Goal: Transaction & Acquisition: Subscribe to service/newsletter

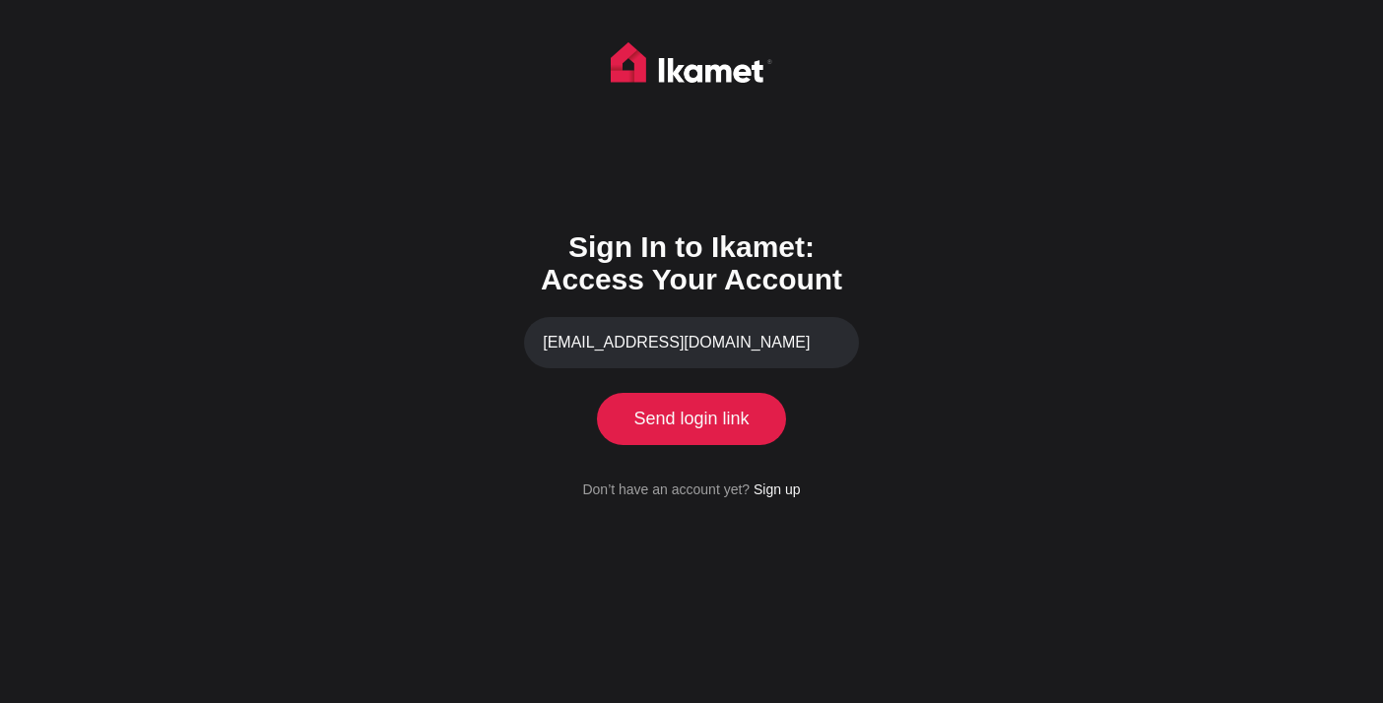
click at [708, 438] on button "Send login link" at bounding box center [691, 418] width 179 height 51
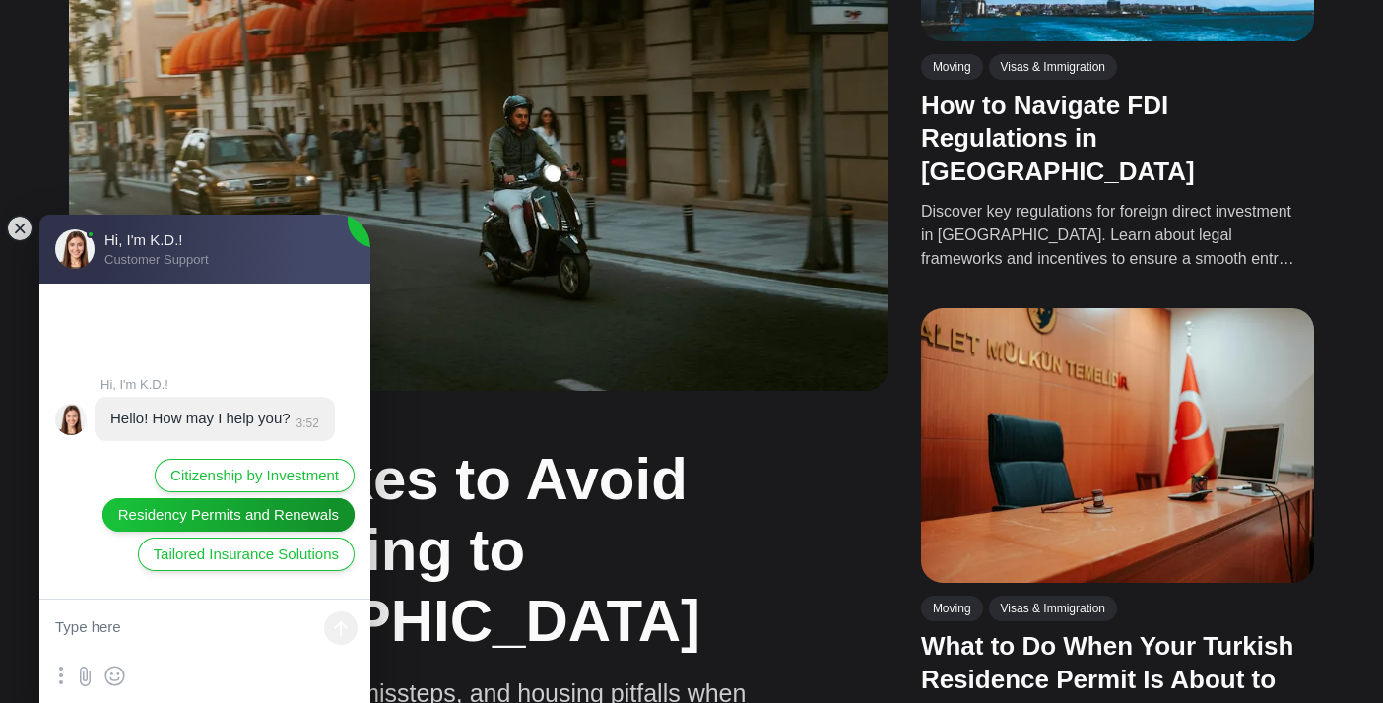
click at [238, 512] on span "Residency Permits and Renewals" at bounding box center [228, 515] width 221 height 22
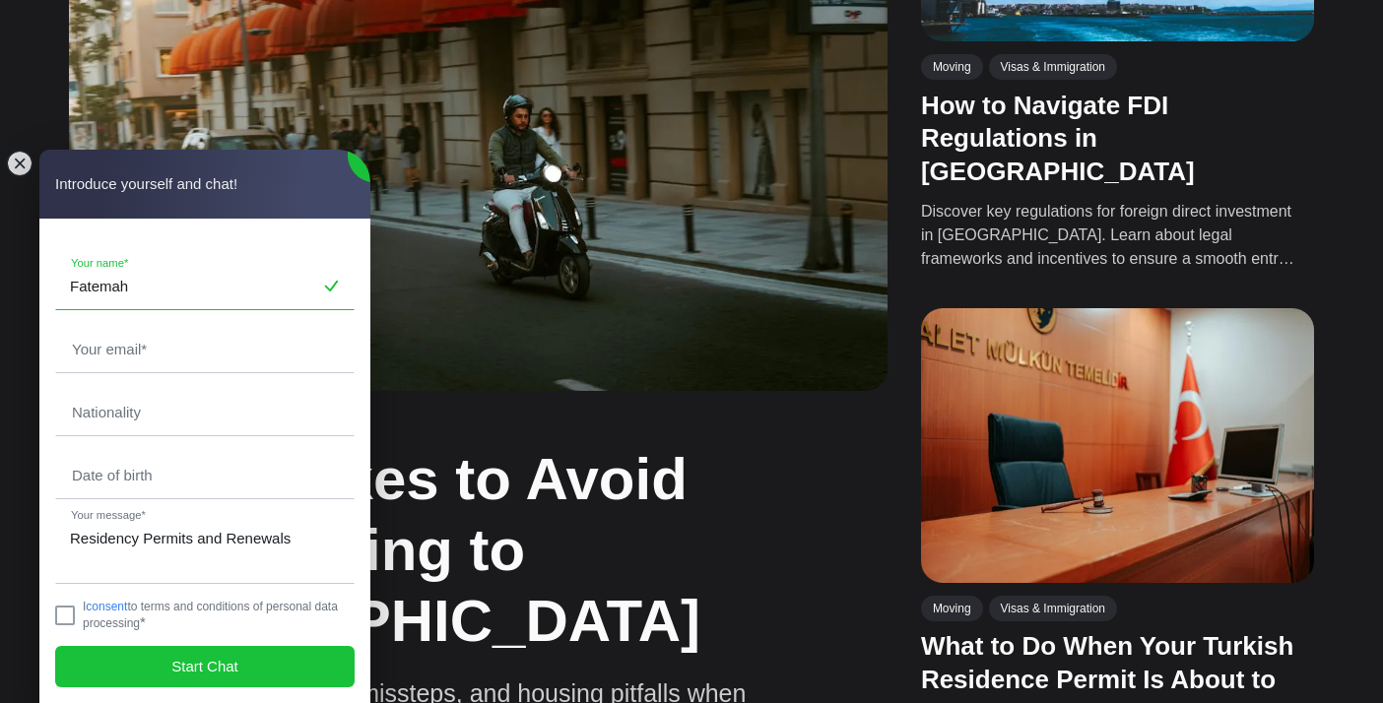
type input "Fatemah"
type input "United States"
click at [160, 348] on input "email" at bounding box center [204, 349] width 297 height 45
type input "fatemehshirzad@yahoo.com"
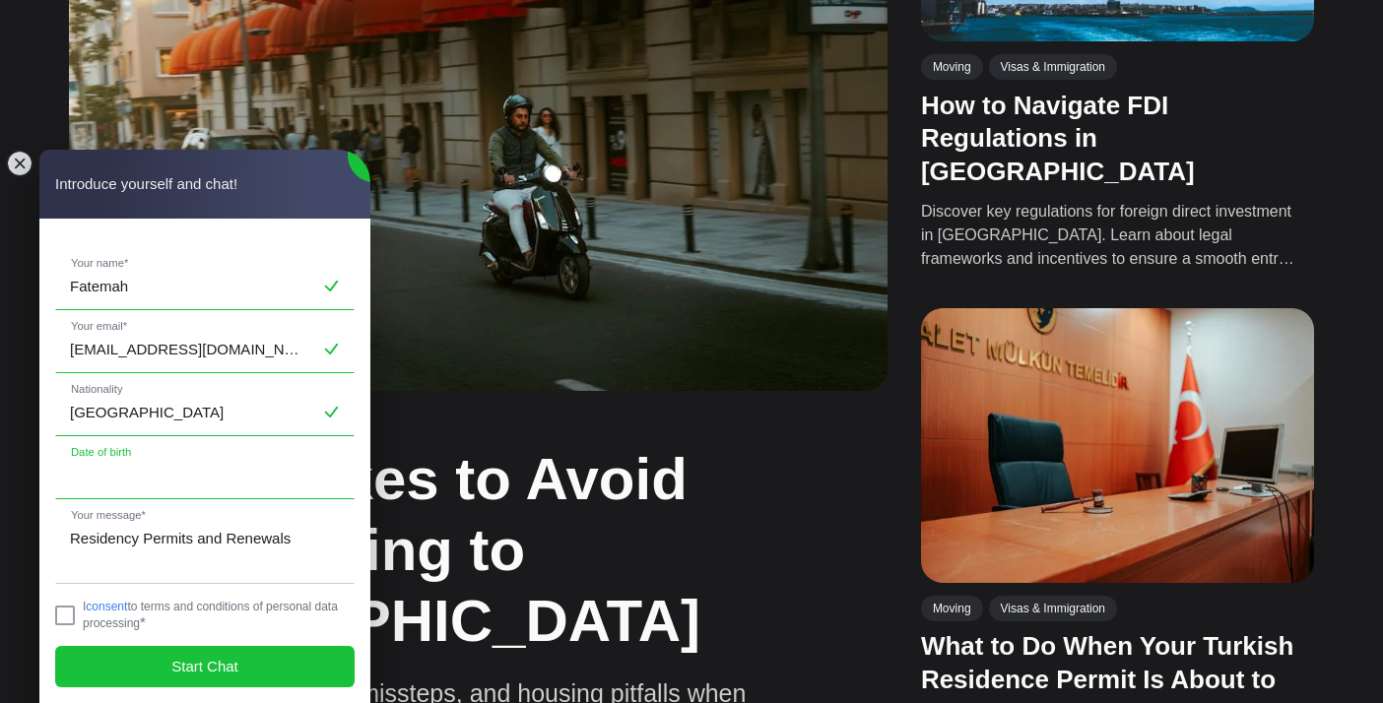
click at [165, 483] on input "text" at bounding box center [204, 475] width 297 height 45
click at [161, 478] on input "04181975" at bounding box center [204, 475] width 297 height 45
type input "0"
click at [77, 476] on input ")4/18/1975" at bounding box center [204, 475] width 297 height 45
type input "4/18/1975"
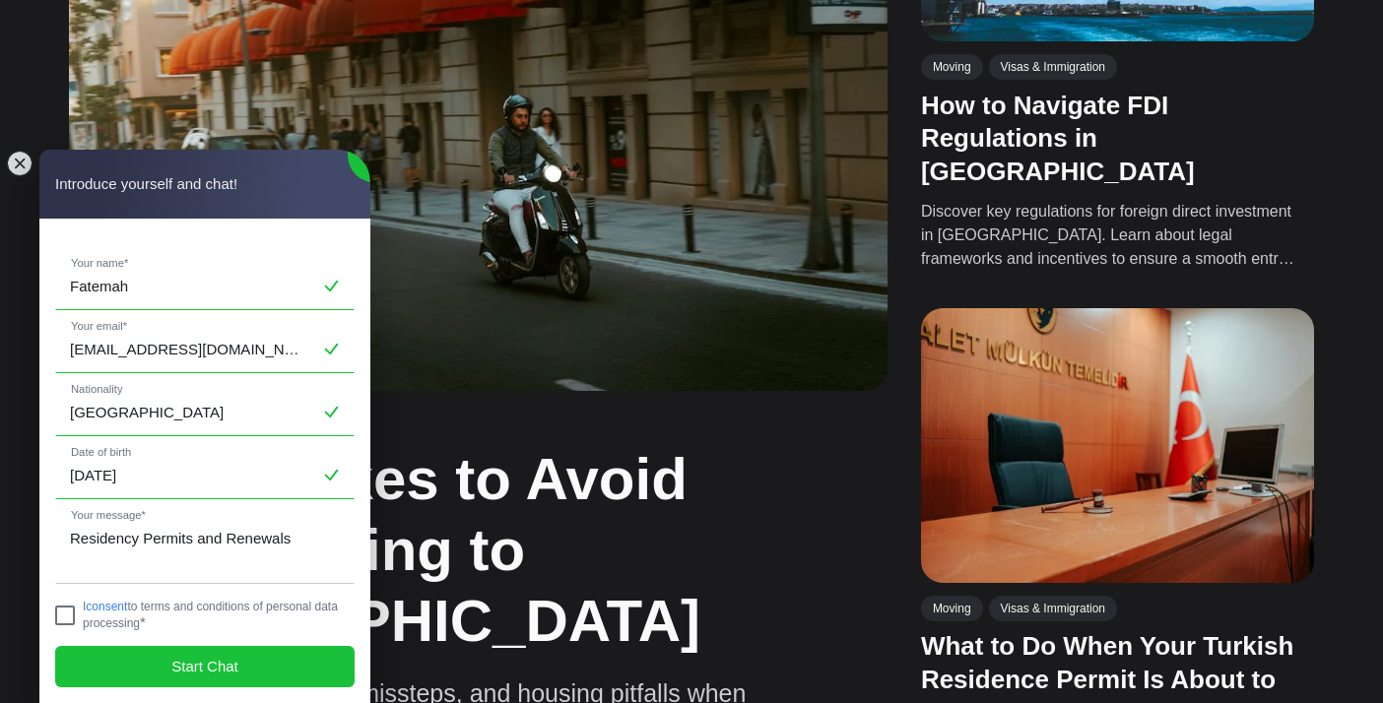
click at [59, 612] on jdiv at bounding box center [65, 616] width 20 height 20
click at [196, 657] on span "Start Chat" at bounding box center [204, 667] width 67 height 22
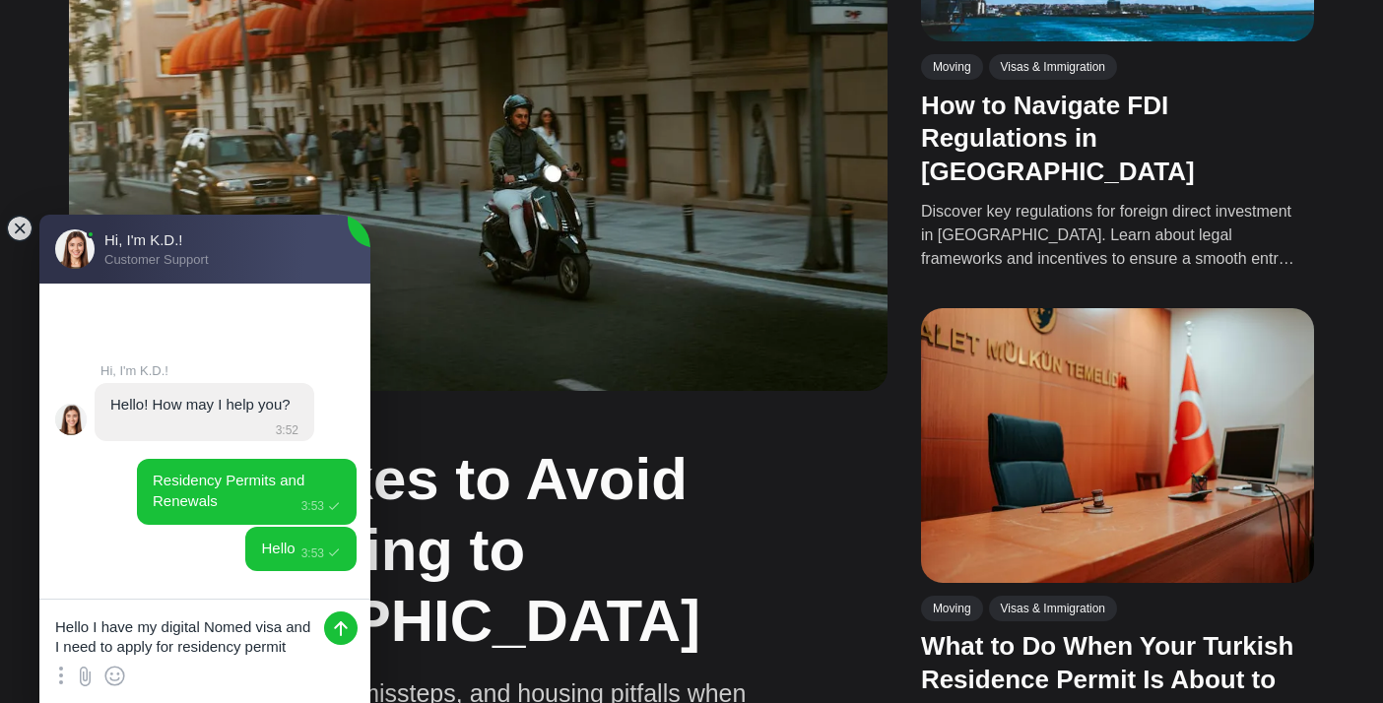
type textarea "Hello I have my digital Nomad visa and I need to apply for residency permit"
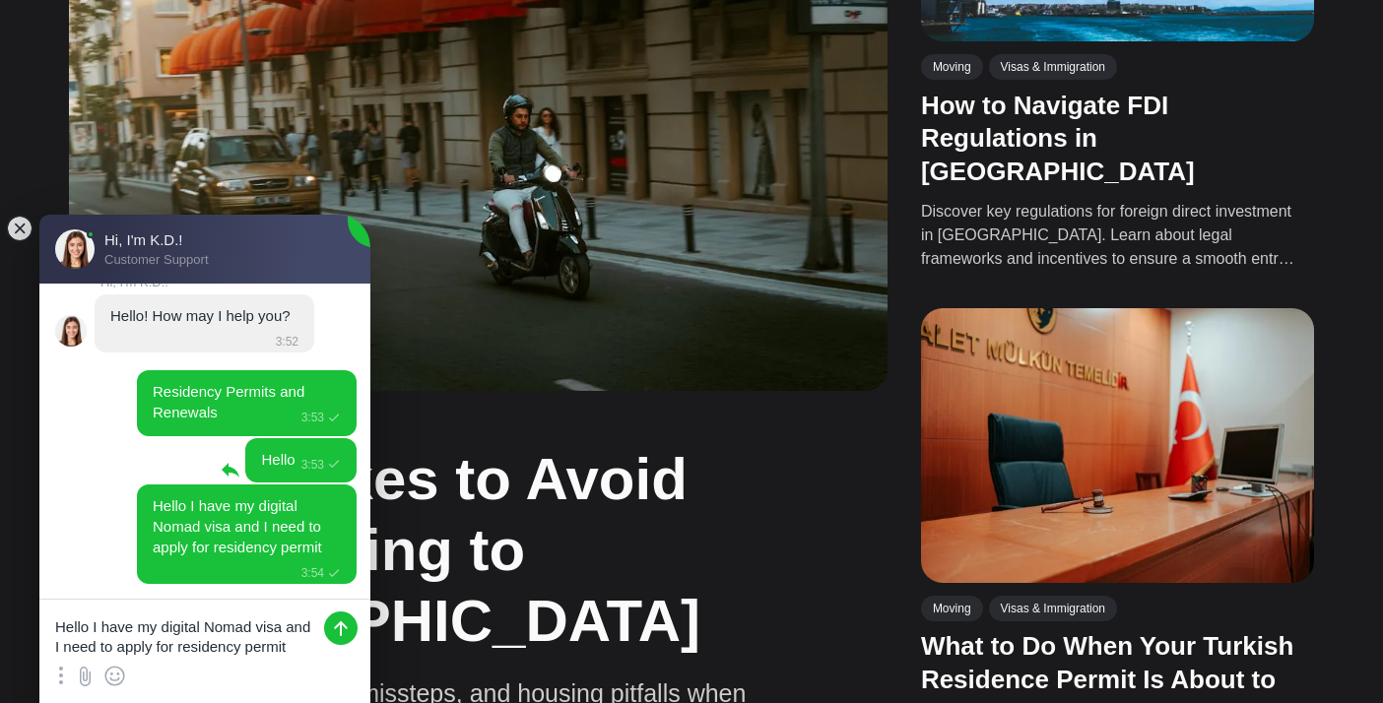
scroll to position [33, 0]
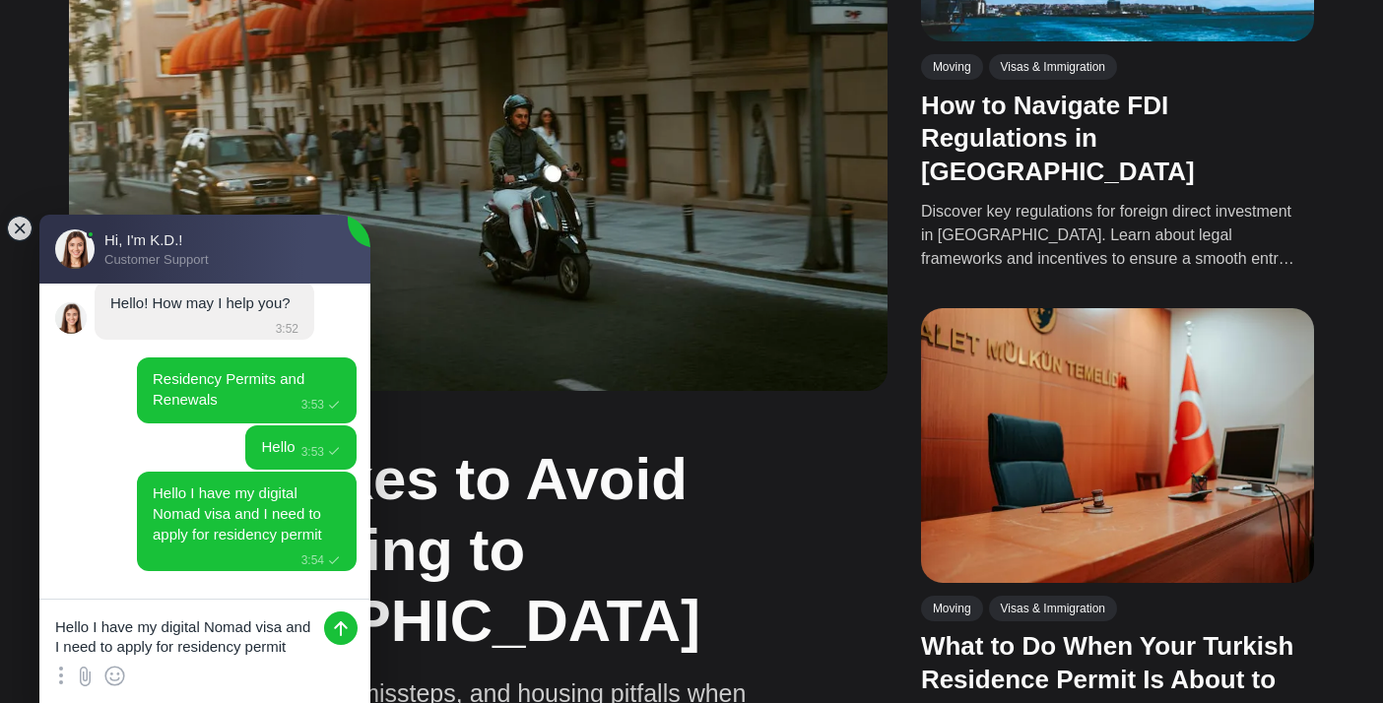
drag, startPoint x: 295, startPoint y: 645, endPoint x: 40, endPoint y: 631, distance: 254.5
click at [40, 631] on textarea "Hello I have my digital Nomad visa and I need to apply for residency permit" at bounding box center [204, 629] width 331 height 59
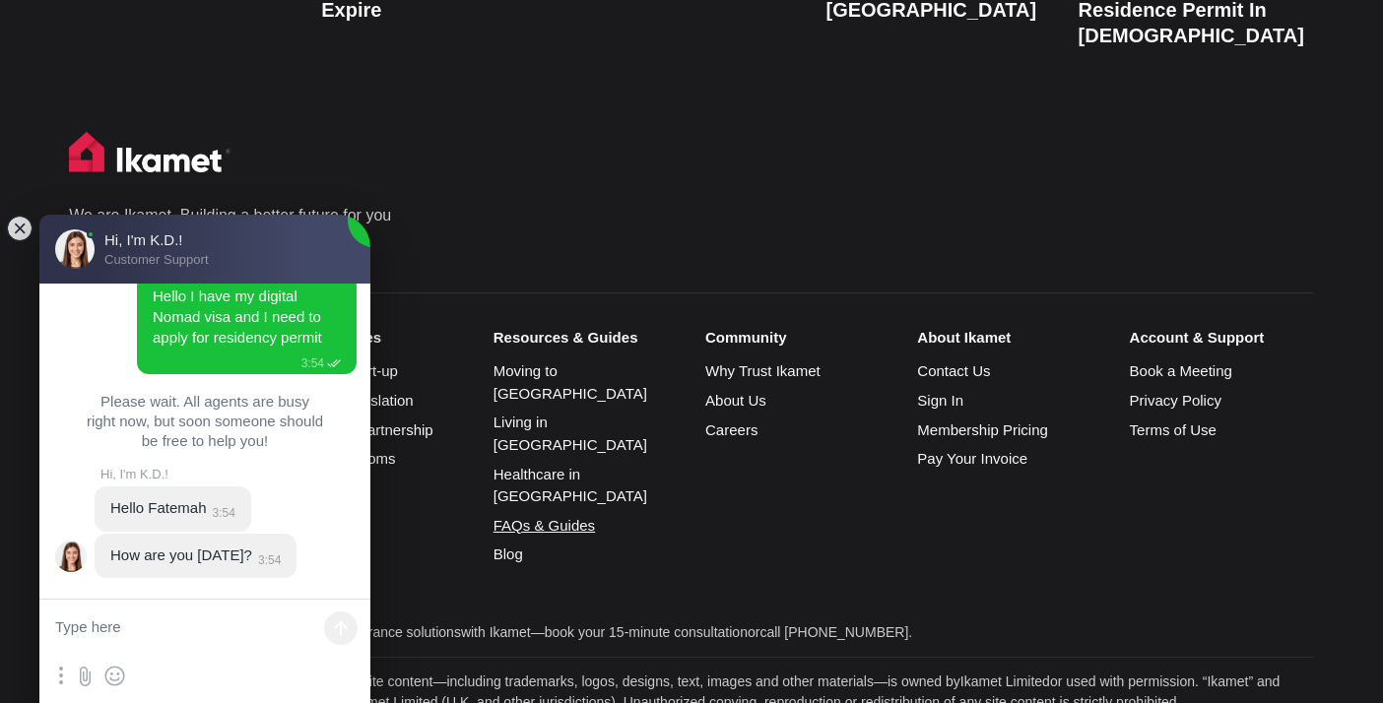
scroll to position [236, 0]
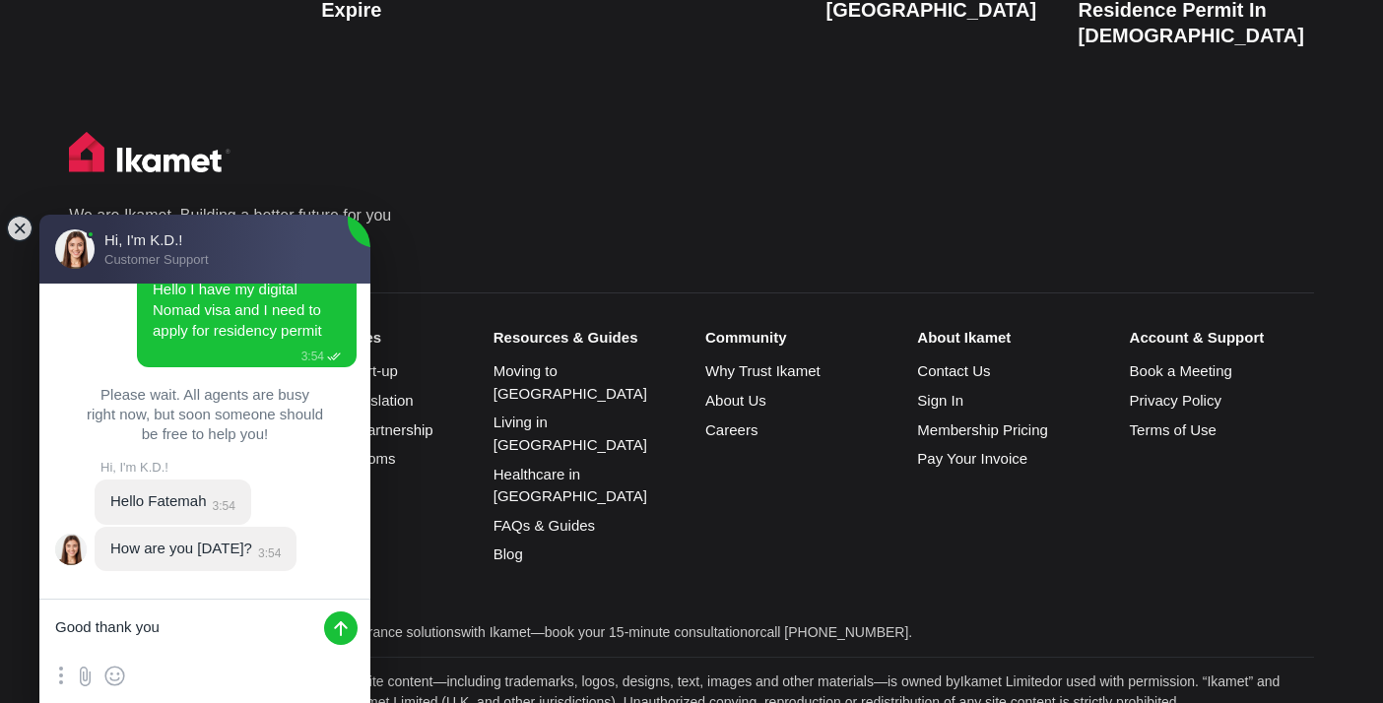
type textarea "Good thank you"
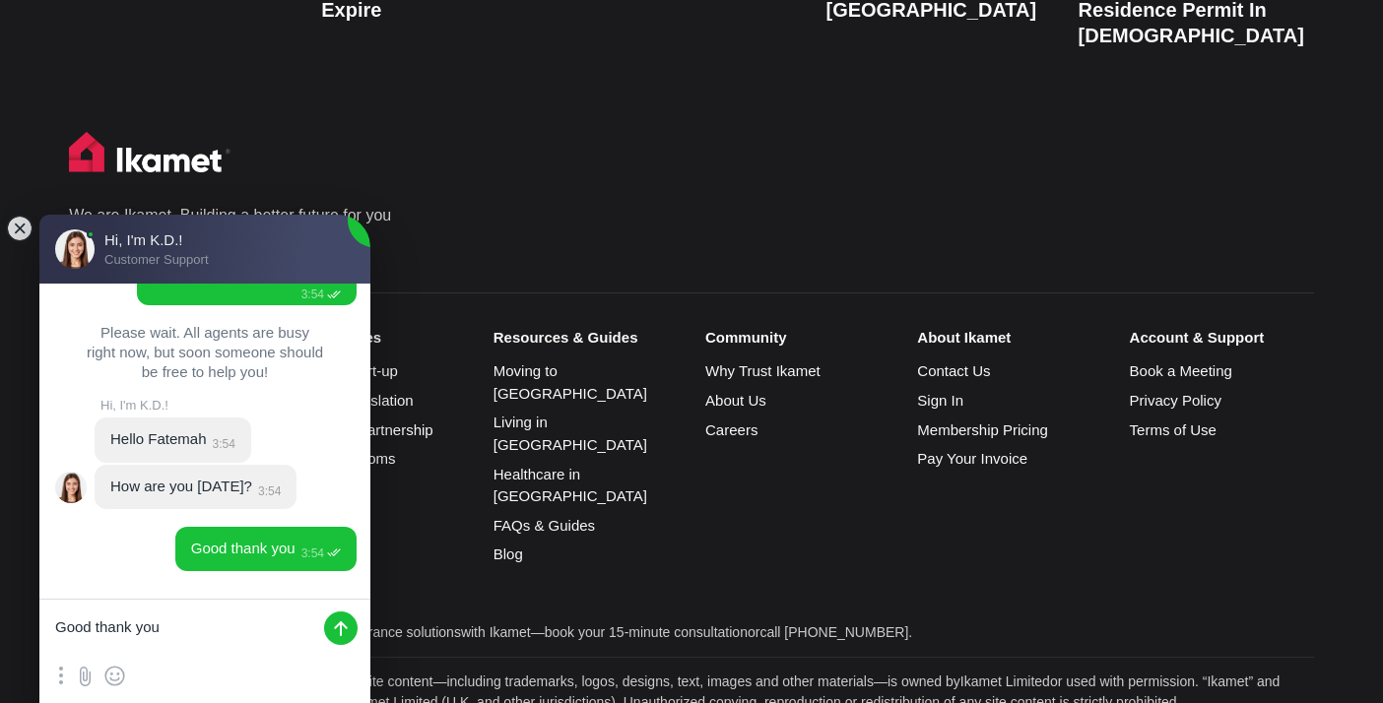
drag, startPoint x: 168, startPoint y: 623, endPoint x: 10, endPoint y: 622, distance: 158.6
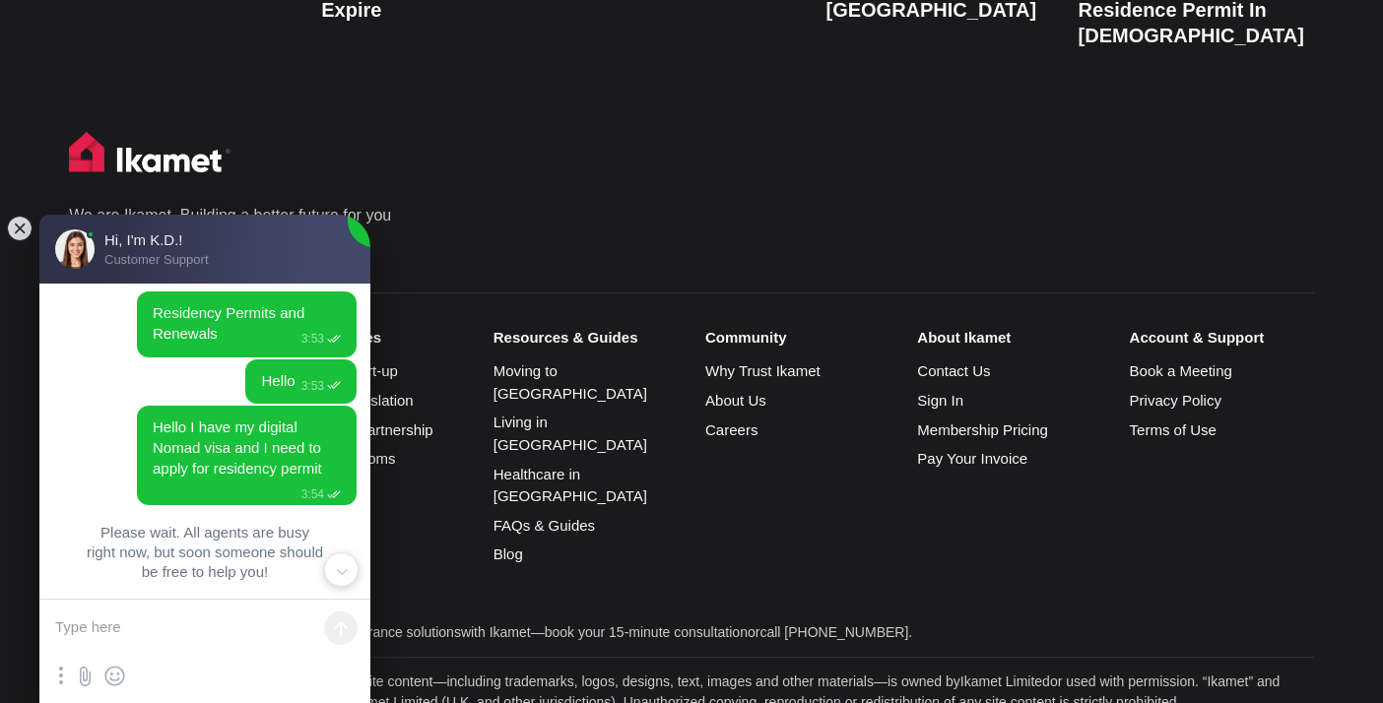
scroll to position [102, 0]
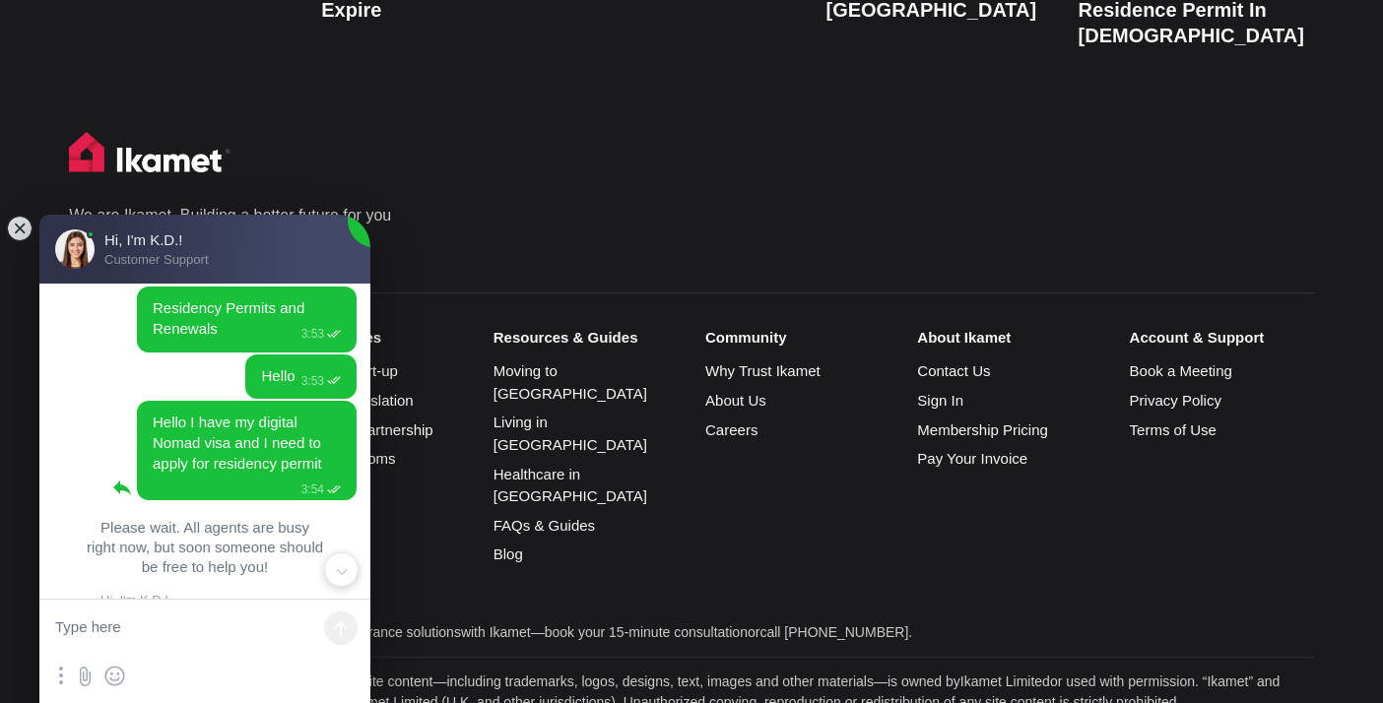
drag, startPoint x: 316, startPoint y: 464, endPoint x: 173, endPoint y: 430, distance: 146.9
click at [173, 430] on jdiv "Hello I have my digital Nomad visa and I need to apply for residency permit 3:54" at bounding box center [247, 451] width 220 height 100
drag, startPoint x: 315, startPoint y: 462, endPoint x: 200, endPoint y: 431, distance: 119.2
click at [200, 431] on jdiv "Hello I have my digital Nomad visa and I need to apply for residency permit 3:54" at bounding box center [247, 451] width 220 height 100
drag, startPoint x: 142, startPoint y: 422, endPoint x: 259, endPoint y: 460, distance: 123.4
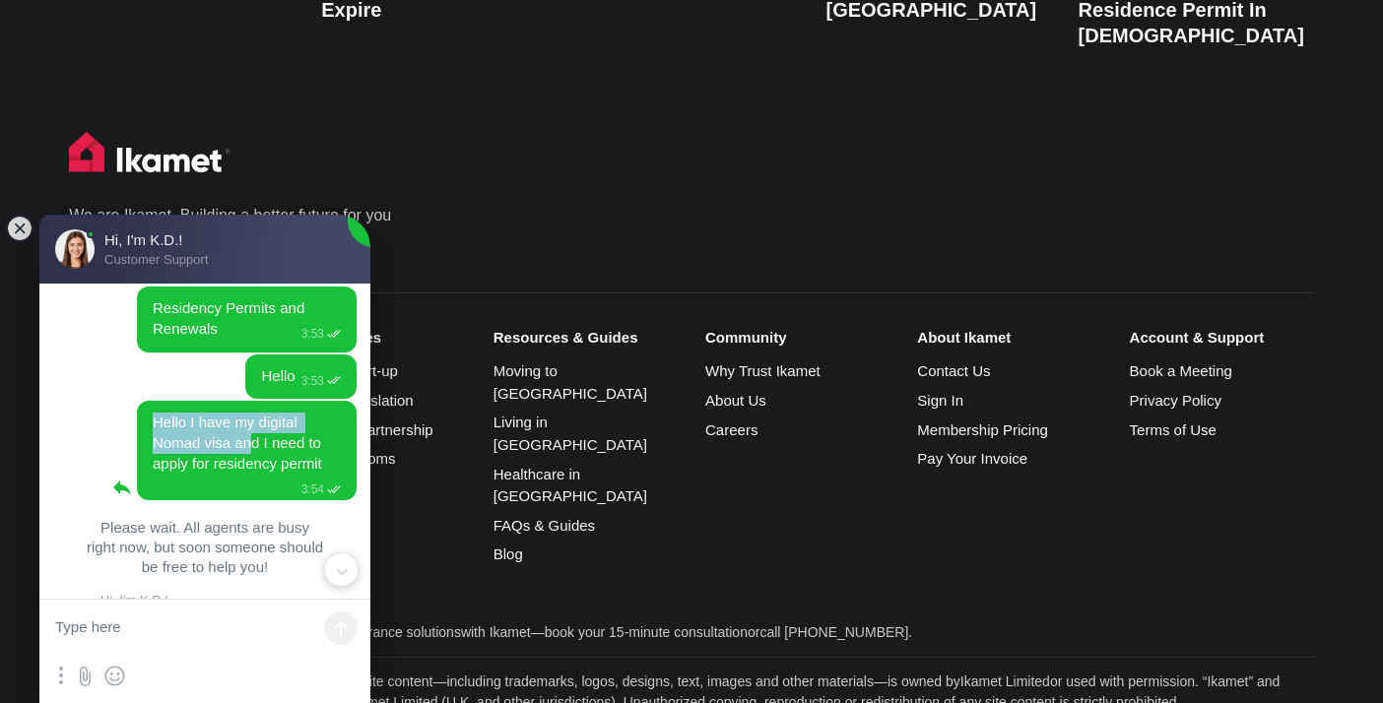
click at [259, 460] on jdiv "Hello I have my digital Nomad visa and I need to apply for residency permit" at bounding box center [239, 443] width 172 height 58
click at [159, 430] on jdiv "Hello I have my digital Nomad visa and I need to apply for residency permit" at bounding box center [239, 443] width 172 height 58
drag, startPoint x: 143, startPoint y: 423, endPoint x: 323, endPoint y: 472, distance: 186.9
click at [323, 472] on jdiv "Hello I have my digital Nomad visa and I need to apply for residency permit 3:54" at bounding box center [247, 451] width 220 height 100
copy jdiv "Hello I have my digital Nomad visa and I need to apply for residency permit"
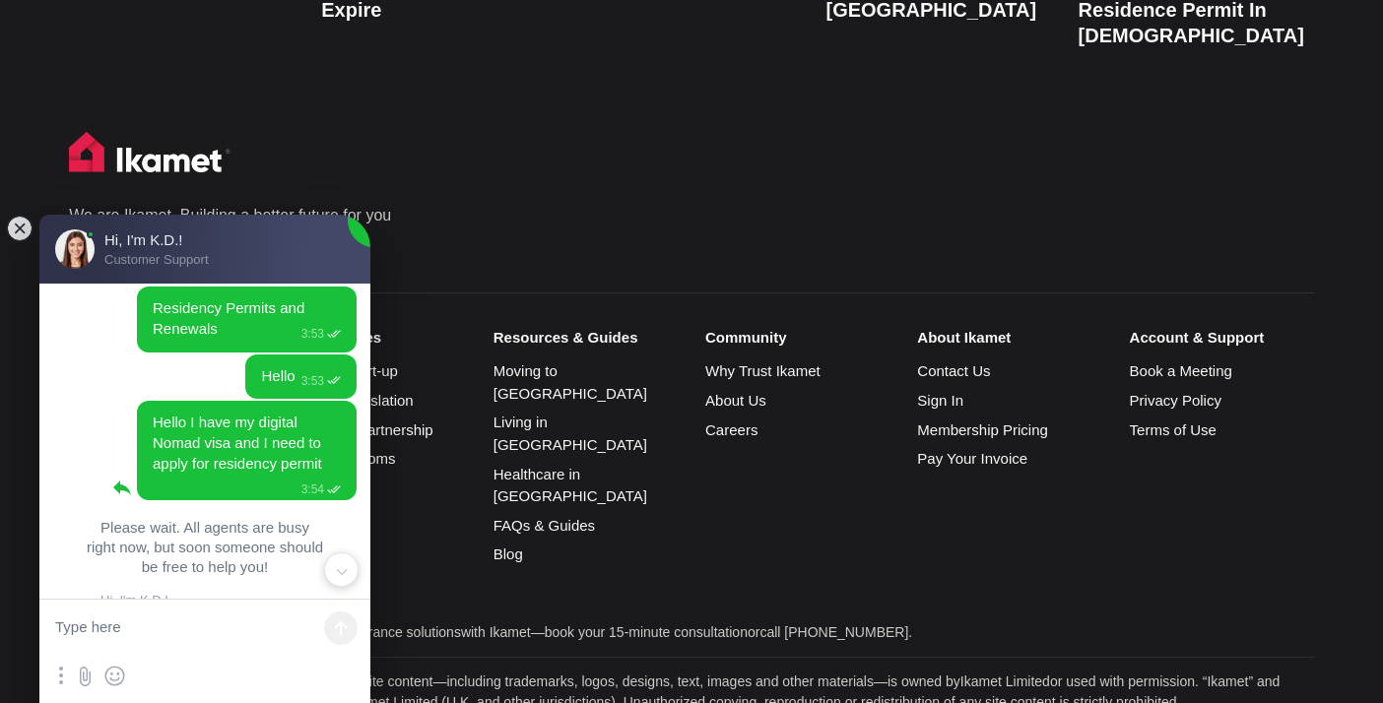
scroll to position [394, 0]
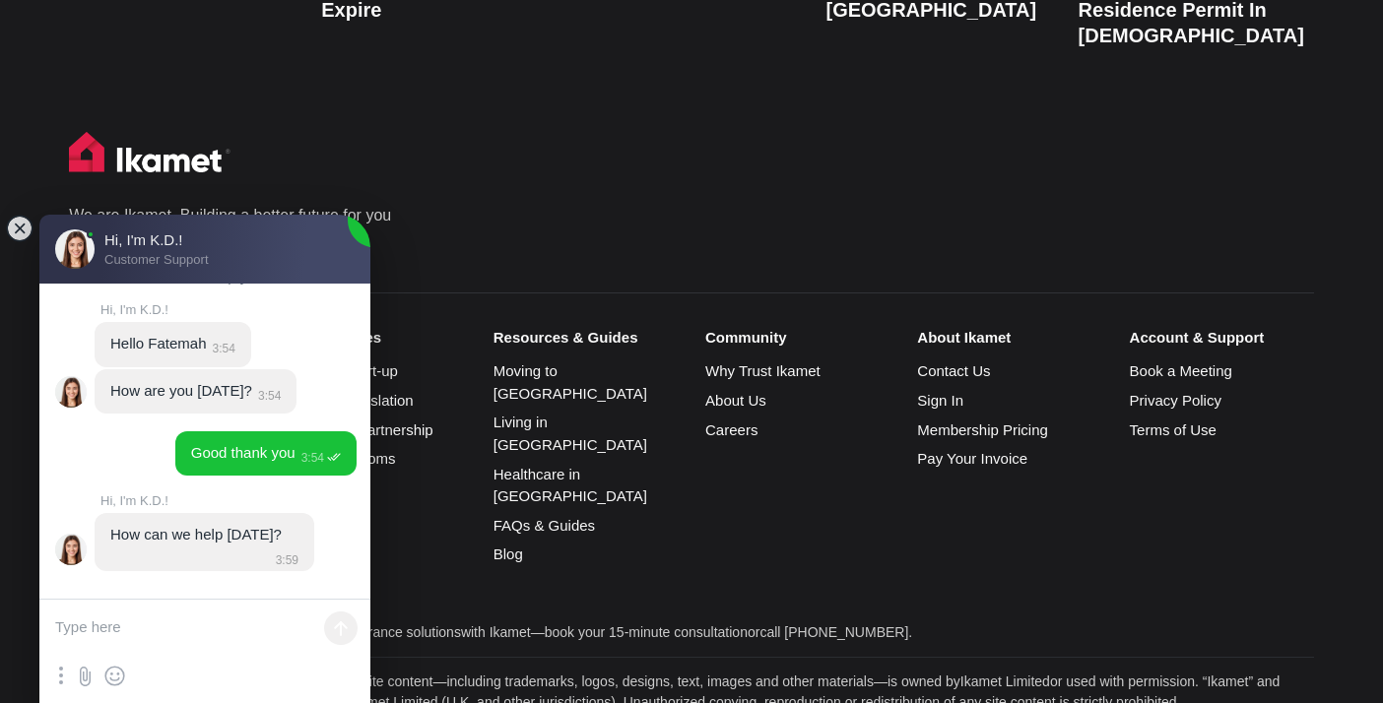
click at [127, 625] on textarea at bounding box center [204, 629] width 331 height 59
paste textarea "Hello I have my digital Nomad visa and I need to apply for residency permit"
type textarea "Hello I have my digital Nomad visa and I need to apply for residency permit"
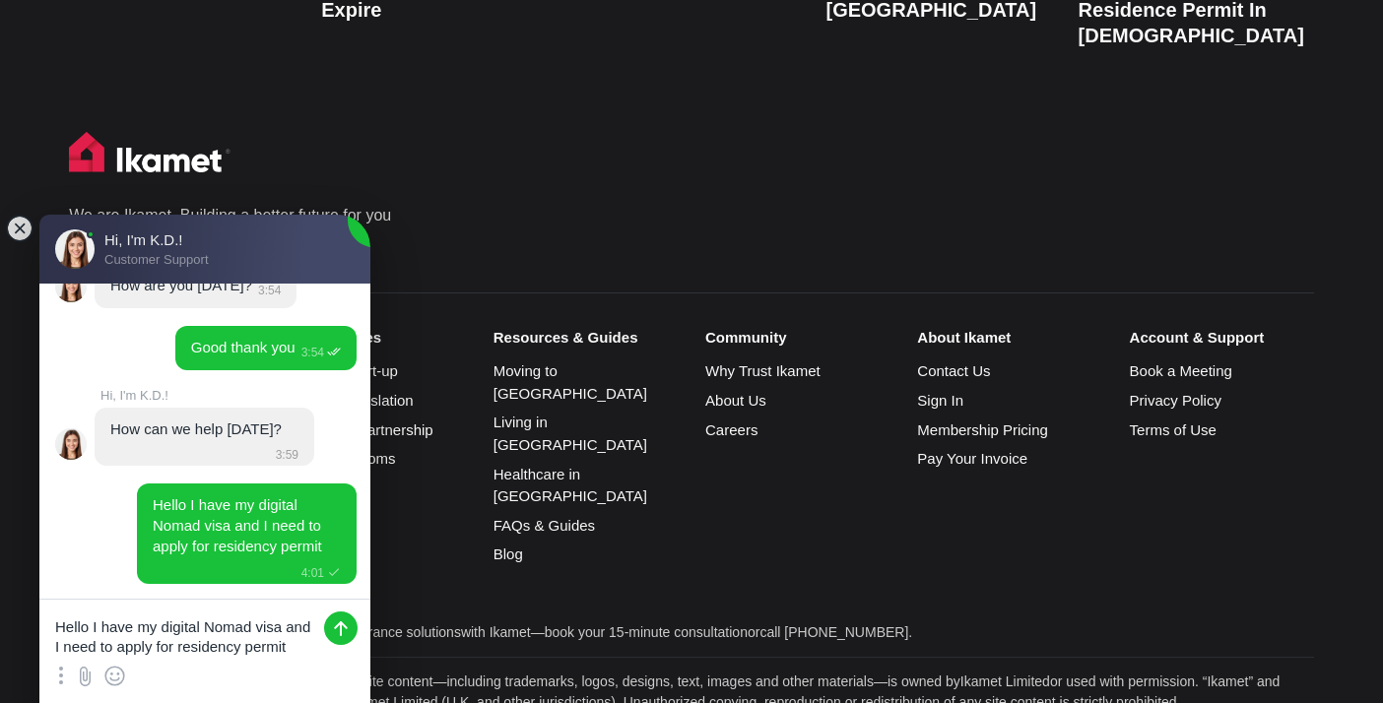
scroll to position [512, 0]
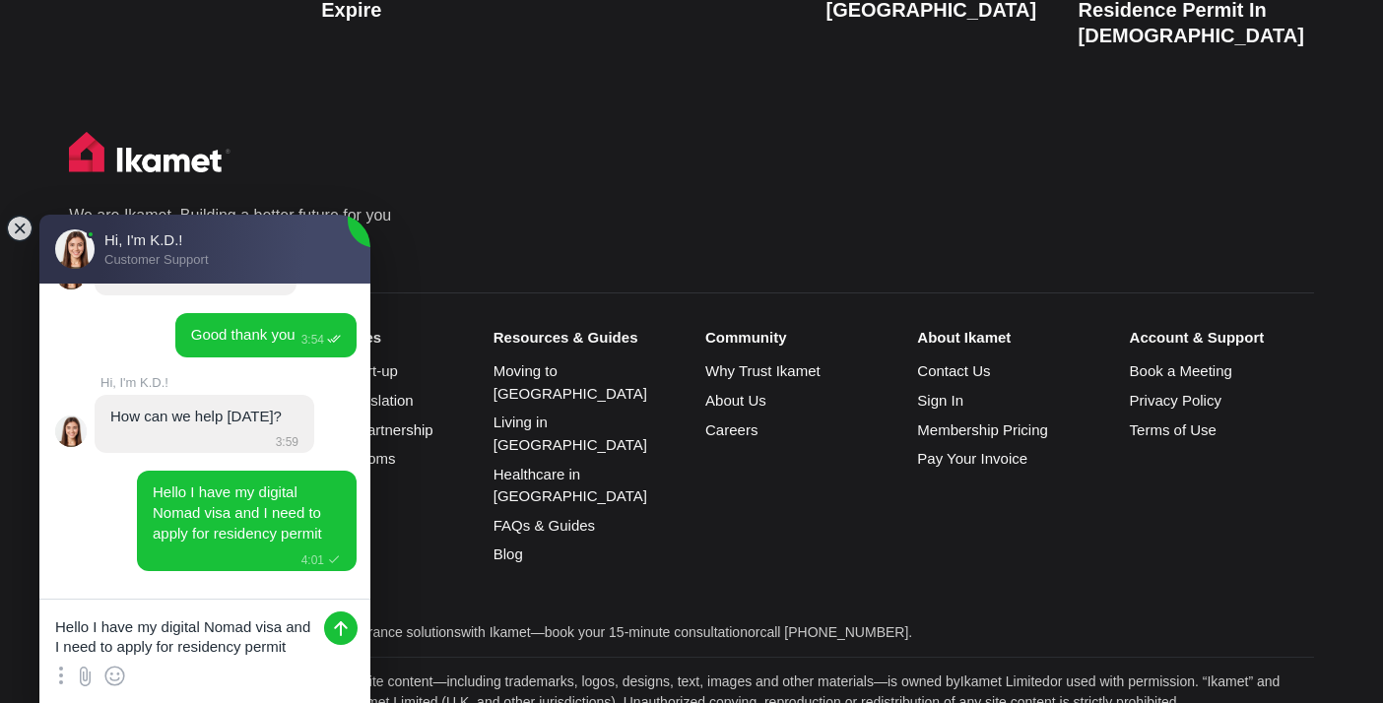
drag, startPoint x: 297, startPoint y: 644, endPoint x: 37, endPoint y: 627, distance: 259.7
type textarea "W"
type textarea "Is this something you can help me with?"
click at [338, 628] on jdiv at bounding box center [340, 628] width 33 height 33
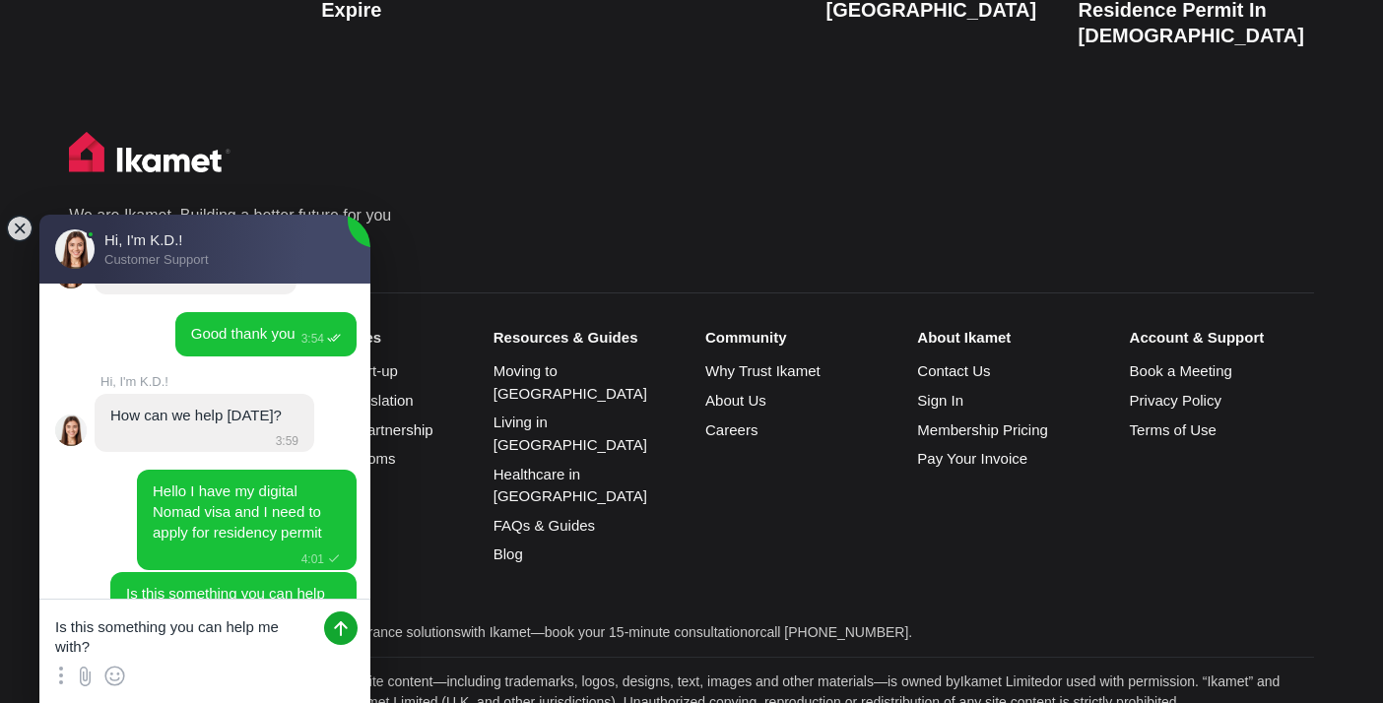
scroll to position [580, 0]
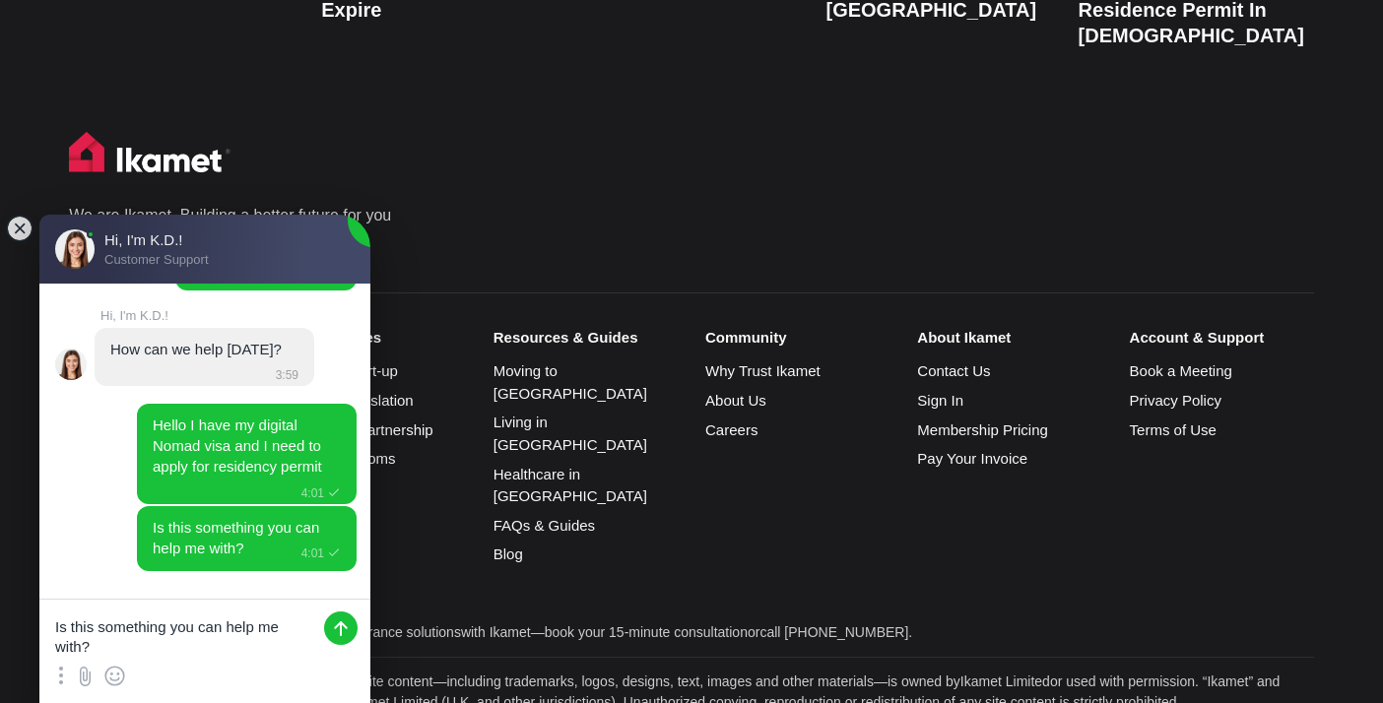
drag, startPoint x: 92, startPoint y: 645, endPoint x: 48, endPoint y: 629, distance: 46.1
click at [48, 629] on textarea "Is this something you can help me with?" at bounding box center [204, 629] width 331 height 59
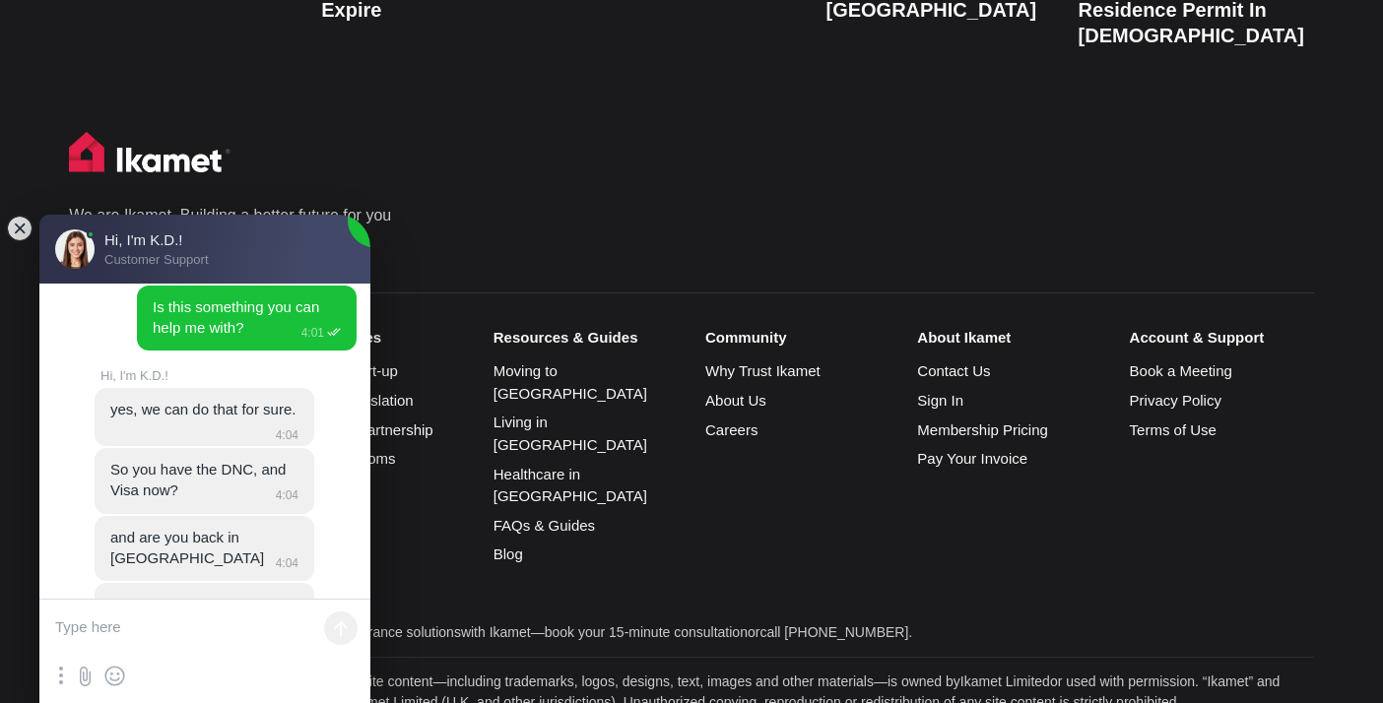
scroll to position [864, 0]
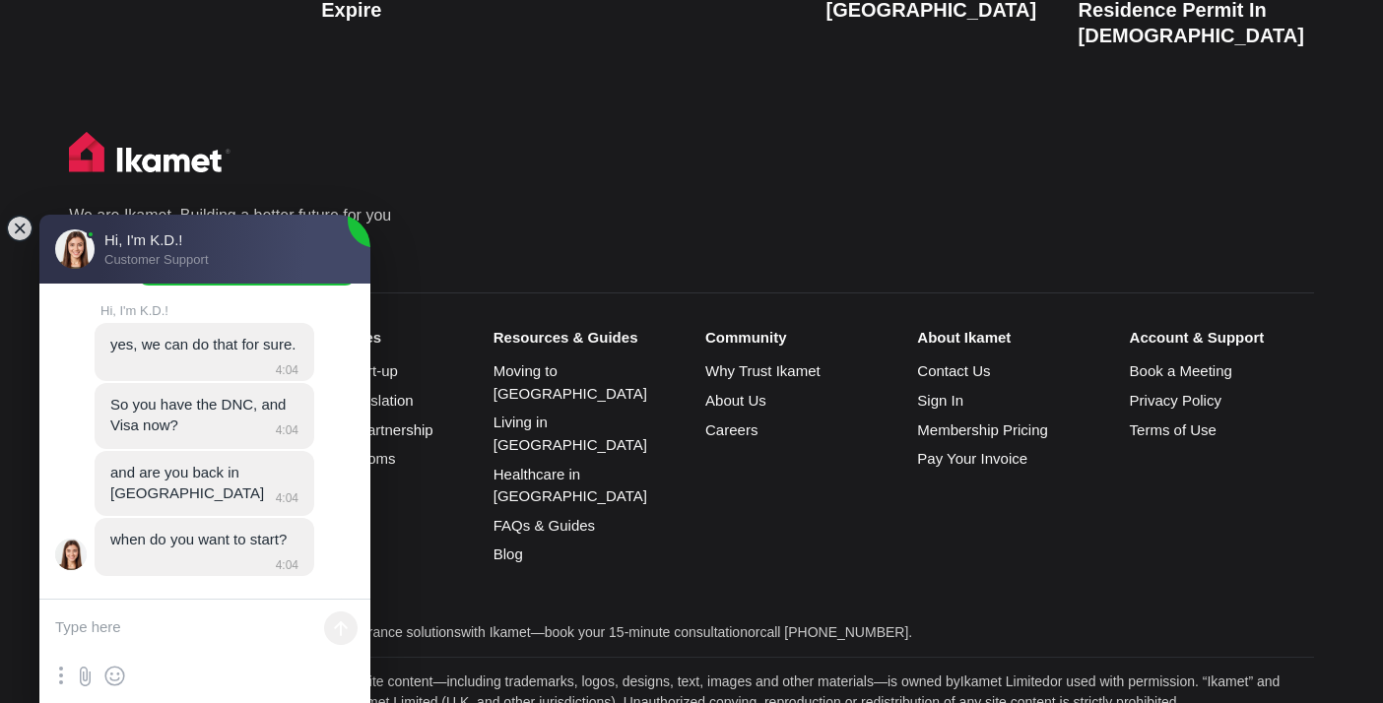
click at [155, 621] on textarea at bounding box center [204, 629] width 331 height 59
type textarea "Y"
type textarea "Yes, i'm in [GEOGRAPHIC_DATA] now and would like to start my application"
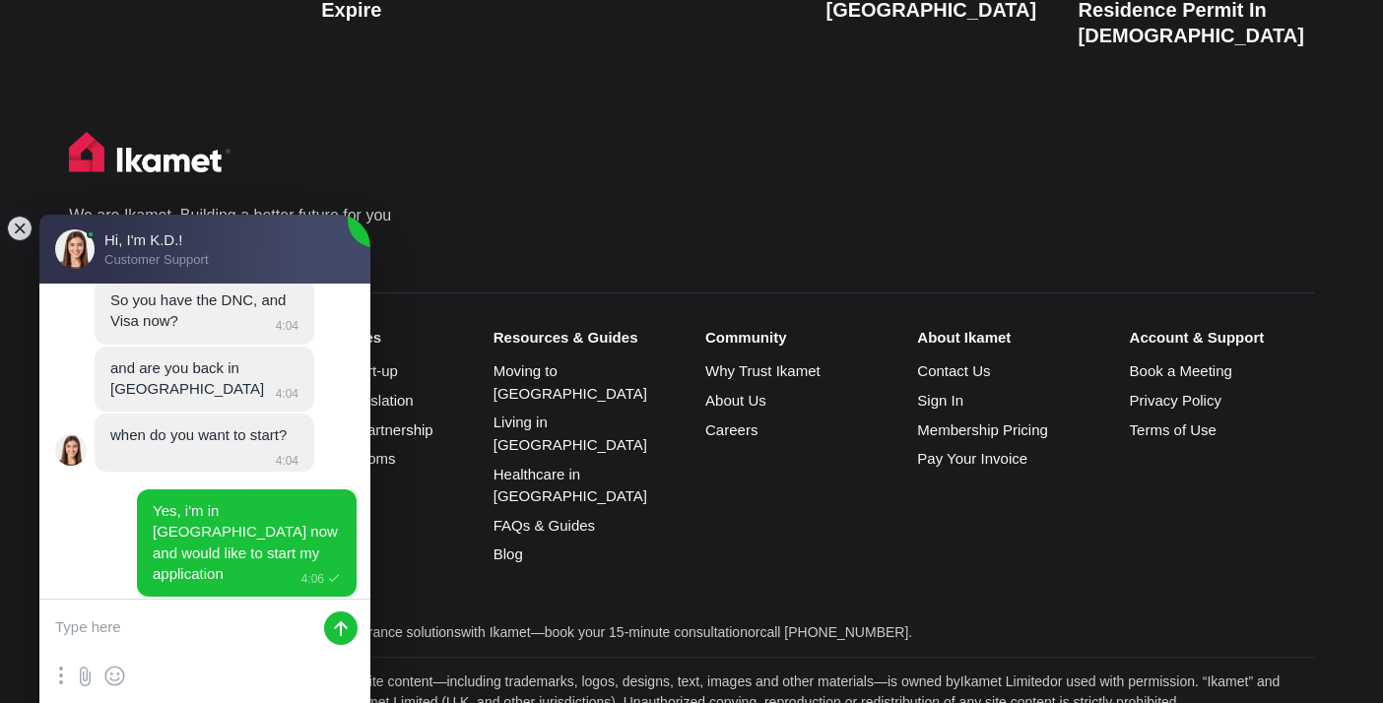
drag, startPoint x: 216, startPoint y: 645, endPoint x: 49, endPoint y: 628, distance: 167.4
click at [49, 628] on textarea at bounding box center [204, 629] width 331 height 59
type textarea "Yes, i'm in [GEOGRAPHIC_DATA] now and would like to start my application"
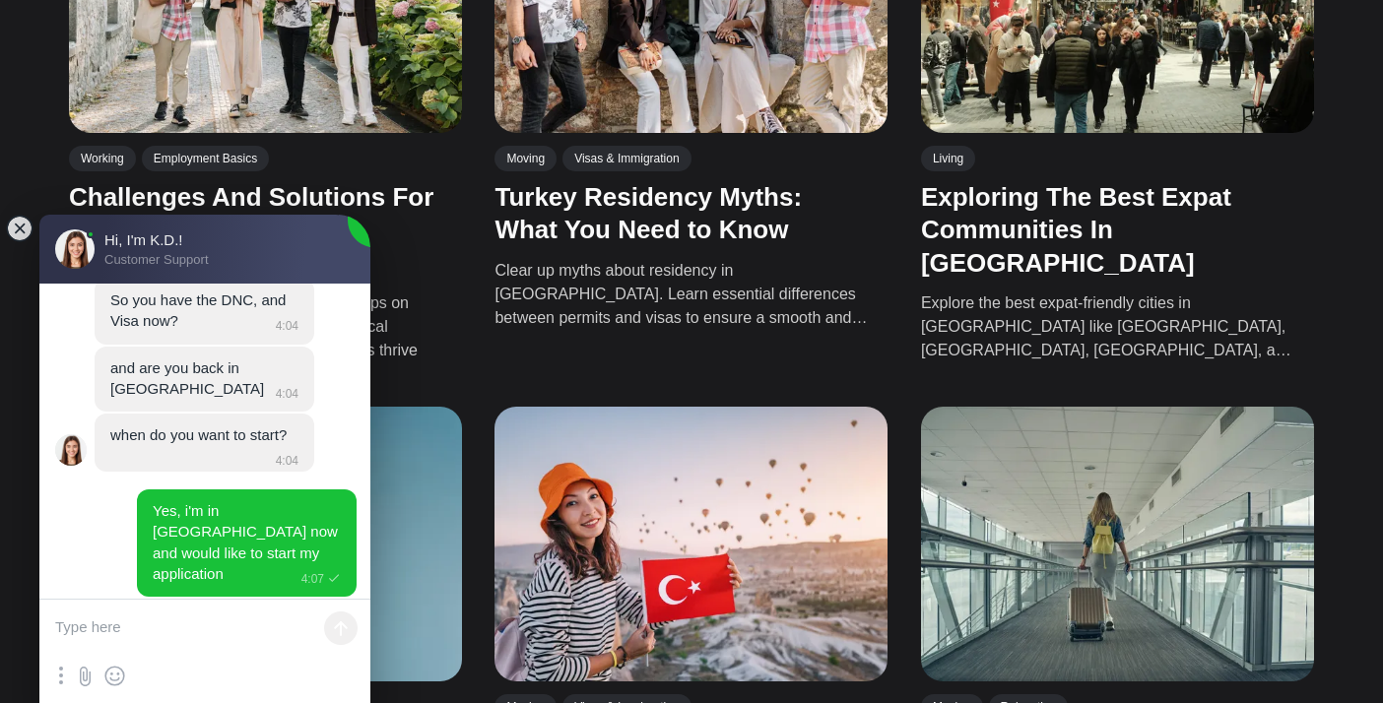
scroll to position [4086, 0]
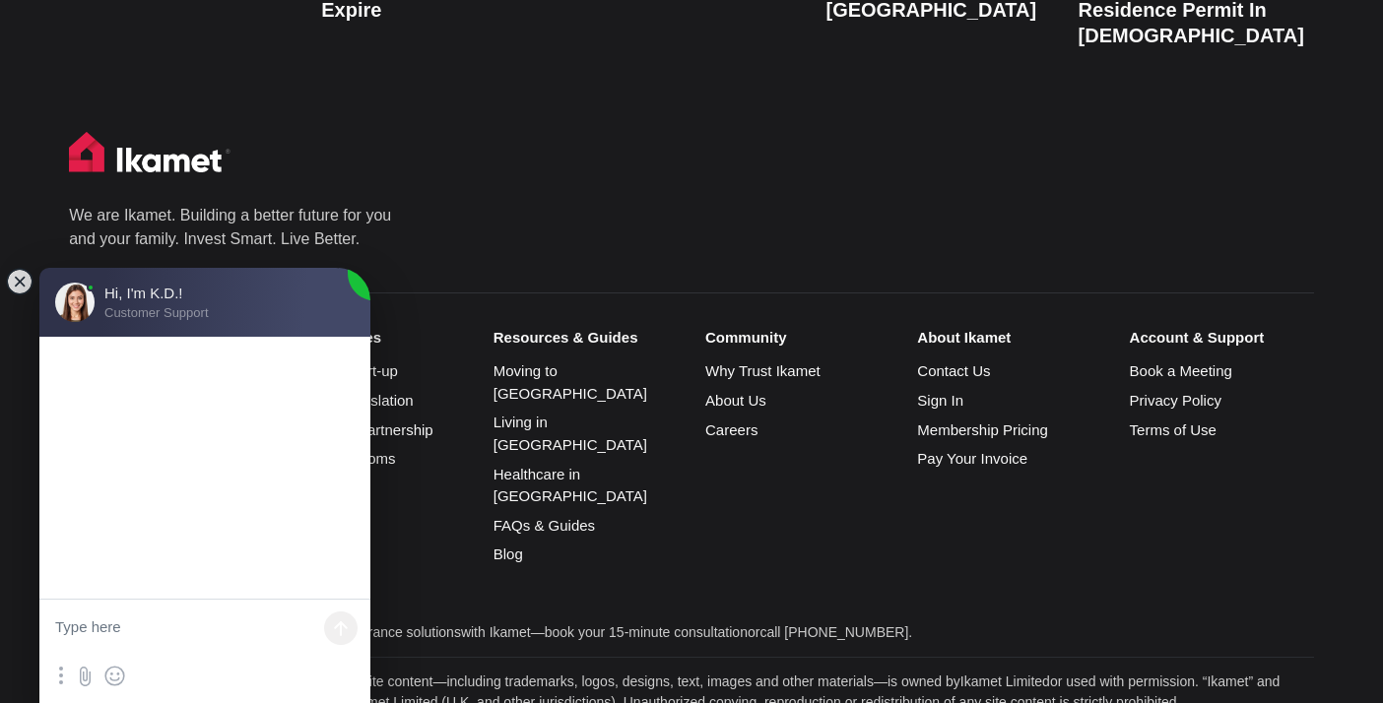
drag, startPoint x: 297, startPoint y: 252, endPoint x: 297, endPoint y: 305, distance: 53.2
click at [297, 305] on jdiv at bounding box center [204, 486] width 2301 height 2406
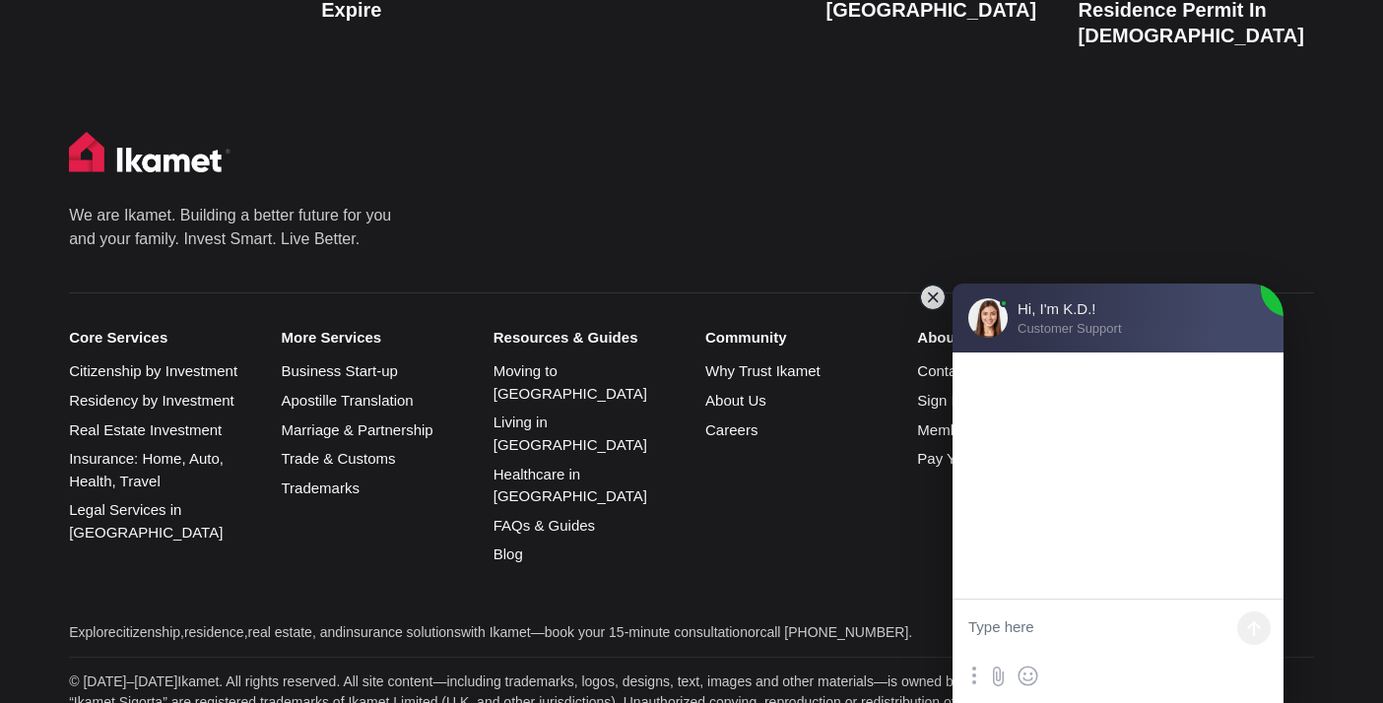
drag, startPoint x: 297, startPoint y: 305, endPoint x: 1283, endPoint y: 316, distance: 985.2
click at [1283, 316] on jdiv at bounding box center [1117, 494] width 2301 height 2390
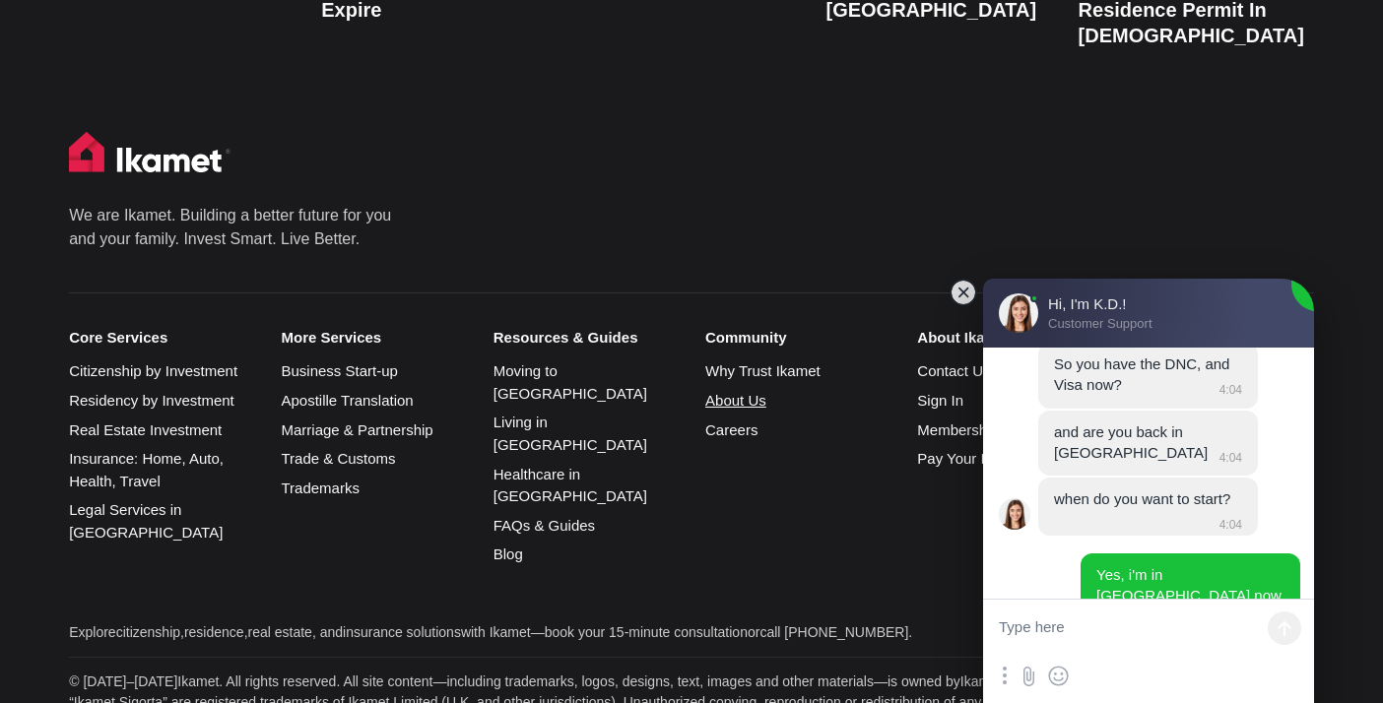
click at [748, 392] on link "About Us" at bounding box center [735, 400] width 61 height 17
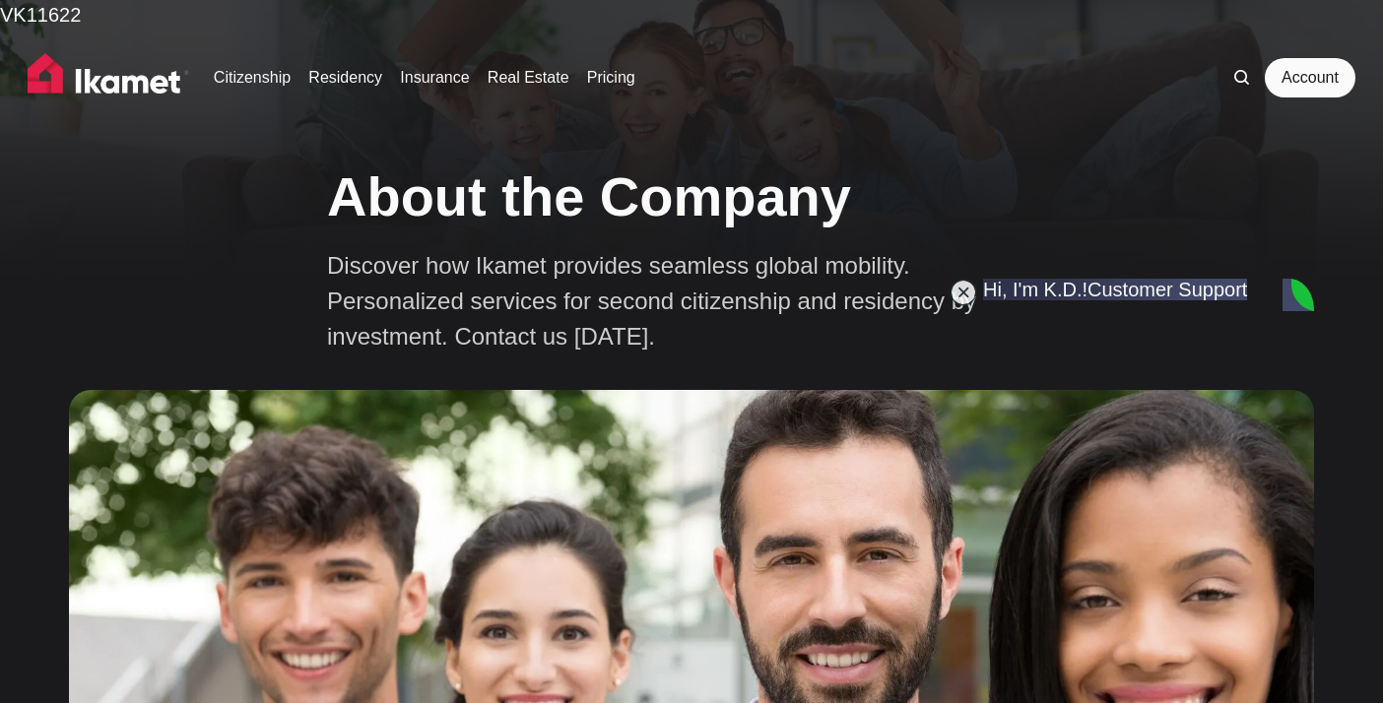
click at [1243, 82] on icon at bounding box center [1241, 77] width 15 height 15
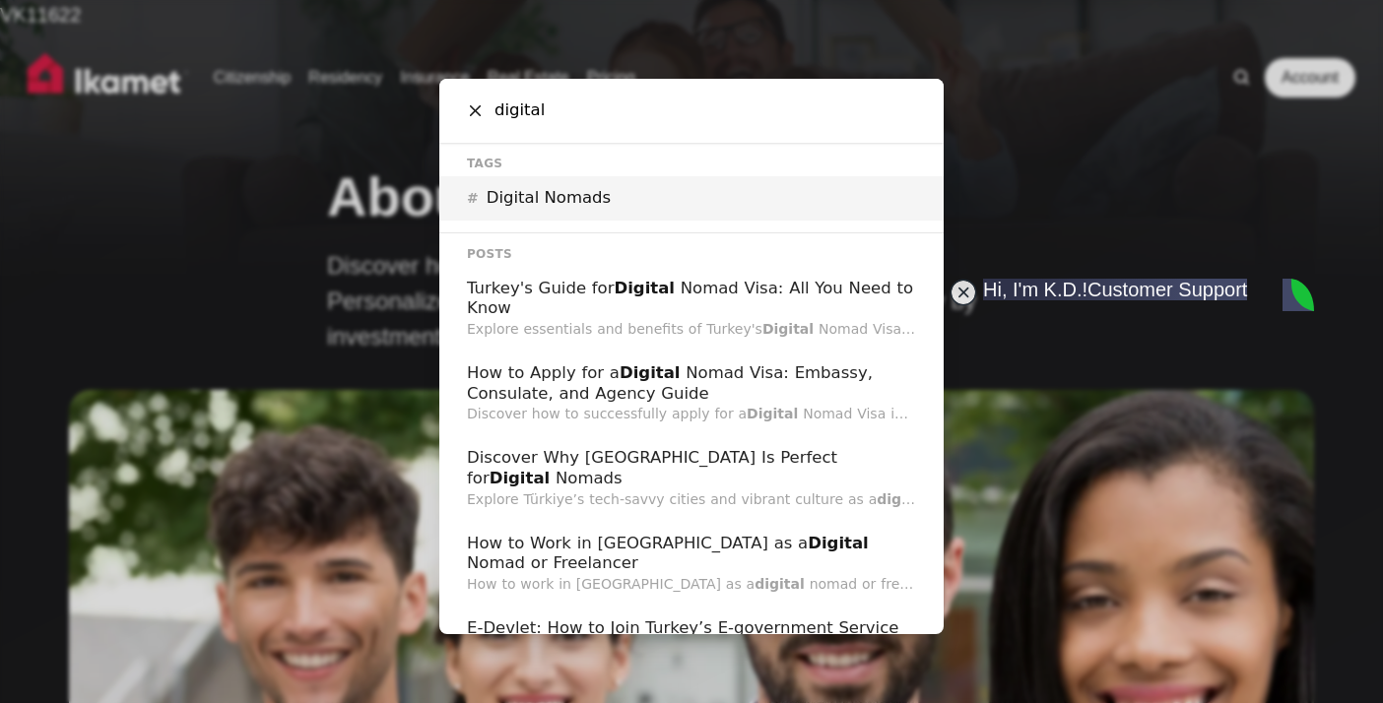
type input "digital"
click at [630, 203] on div "# Digital Nomads" at bounding box center [691, 198] width 504 height 44
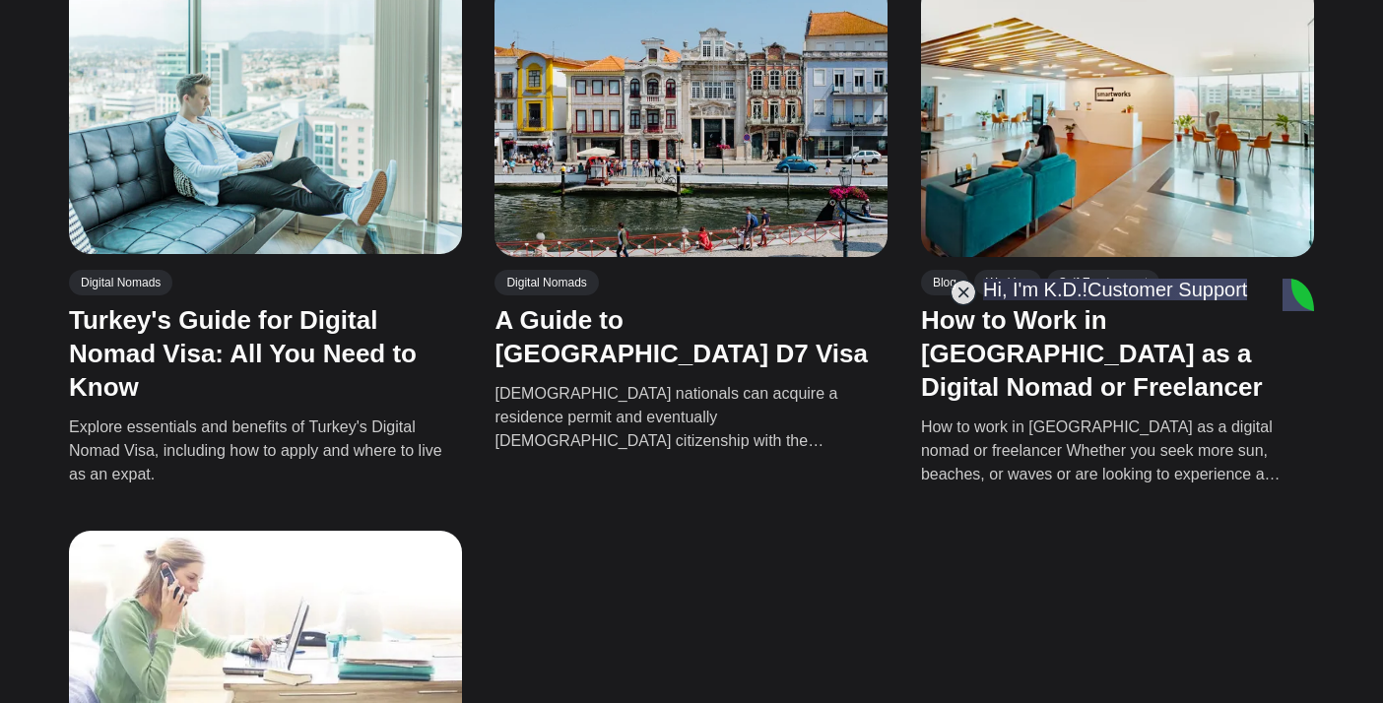
scroll to position [1156, 0]
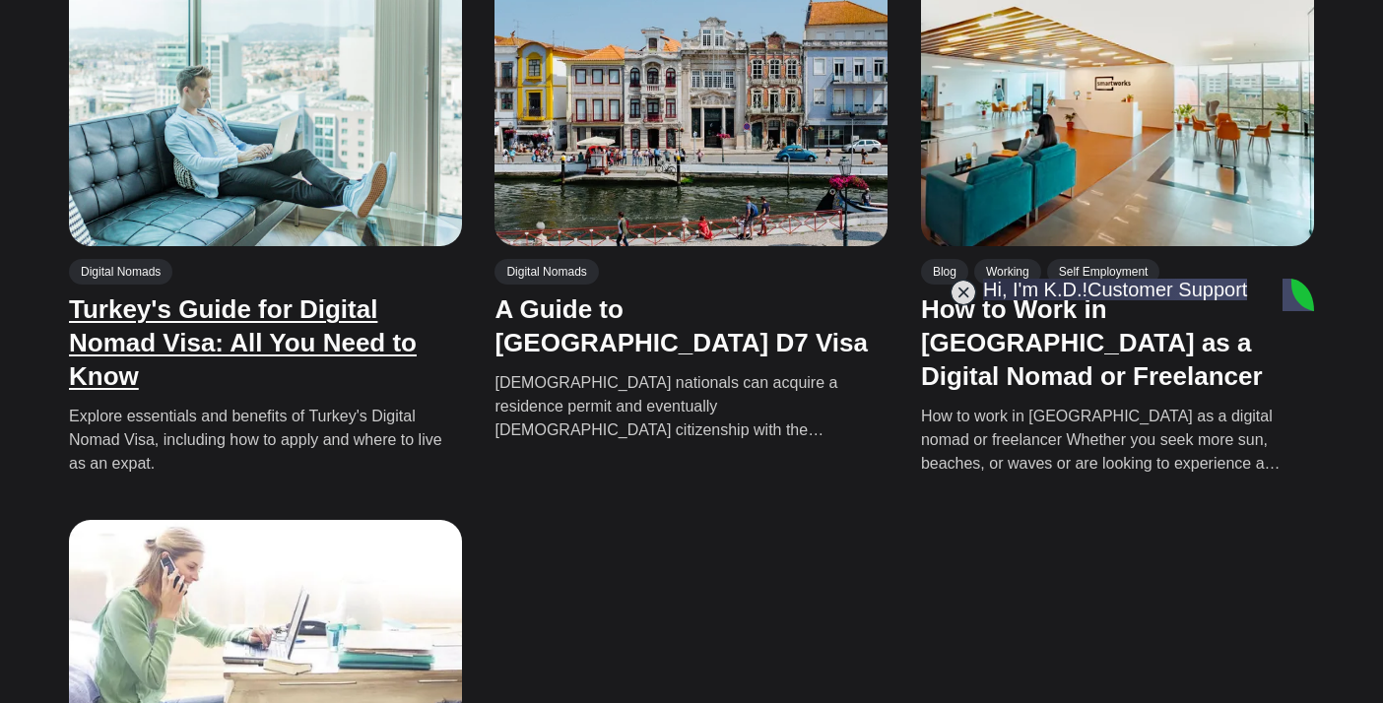
click at [259, 305] on link "Turkey's Guide for Digital Nomad Visa: All You Need to Know" at bounding box center [243, 343] width 348 height 97
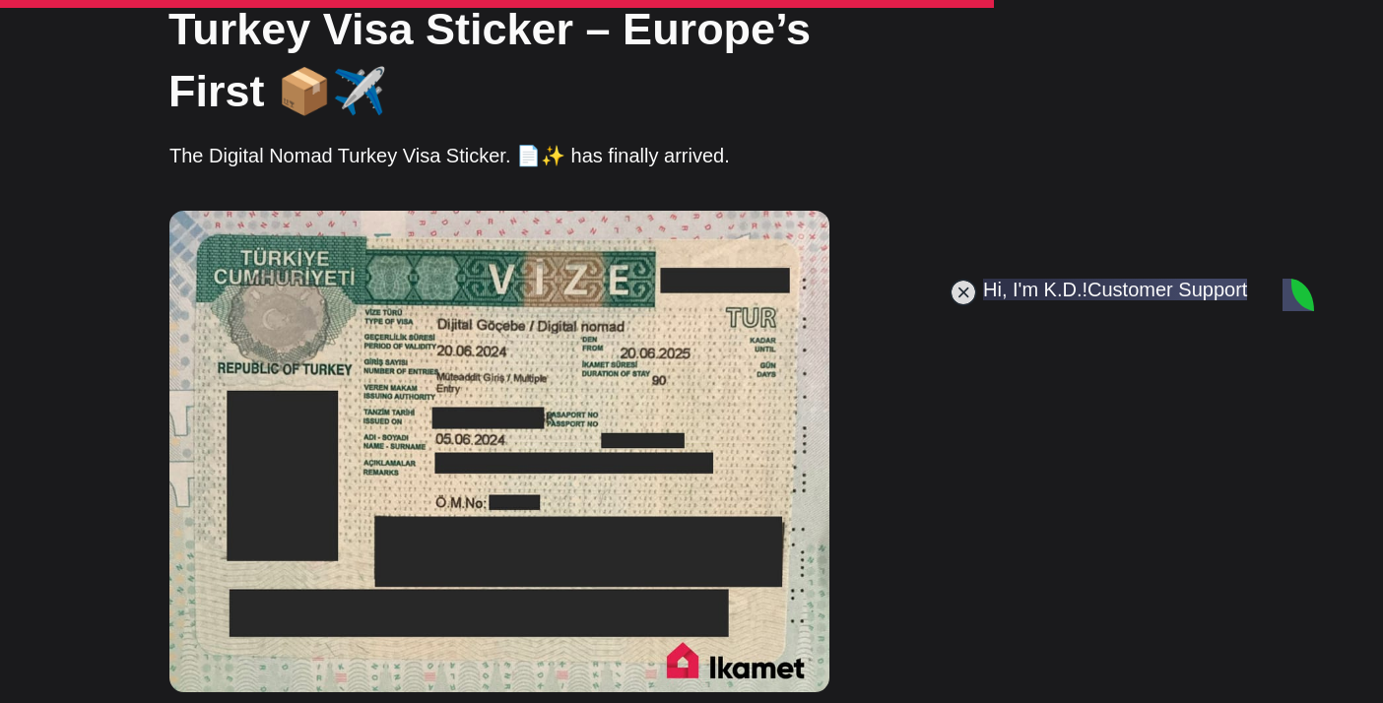
scroll to position [1284, 0]
type textarea "what's the price for essential plan?"
drag, startPoint x: 1232, startPoint y: 627, endPoint x: 980, endPoint y: 626, distance: 252.2
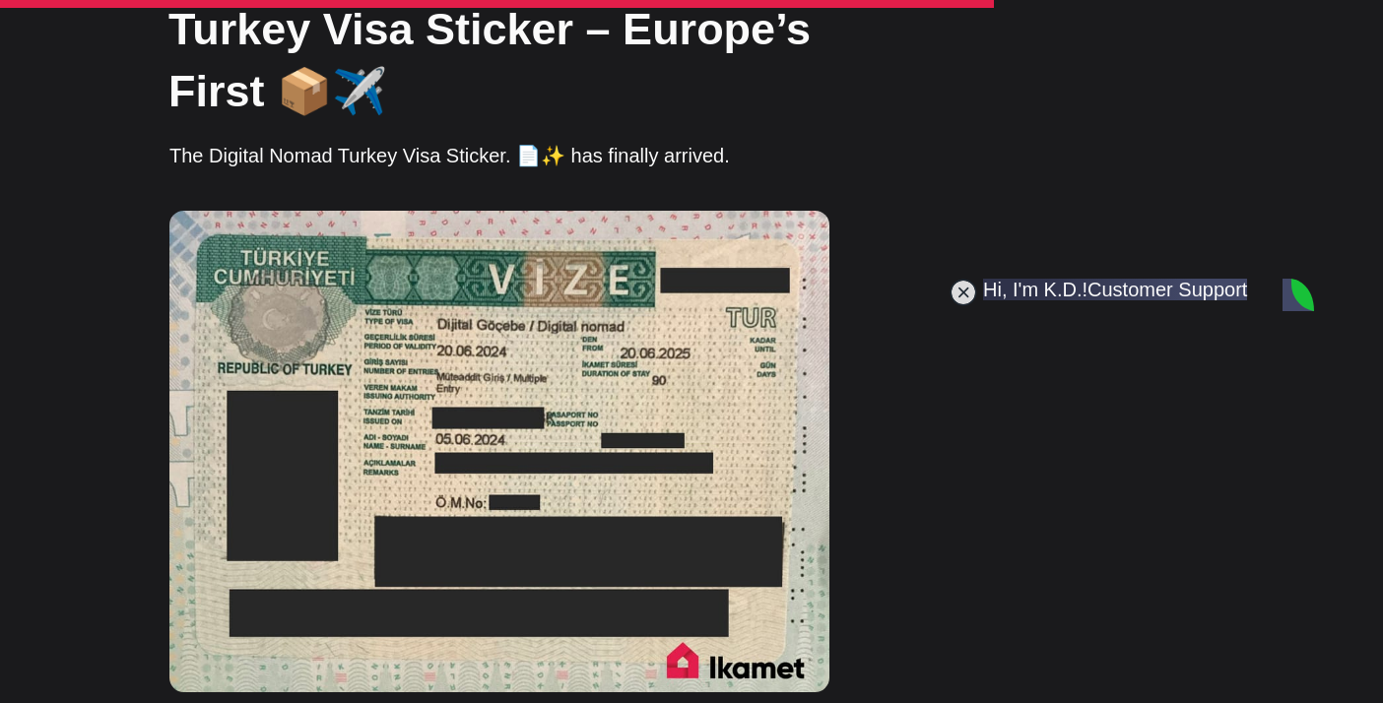
type textarea "what's the price for essential plan?"
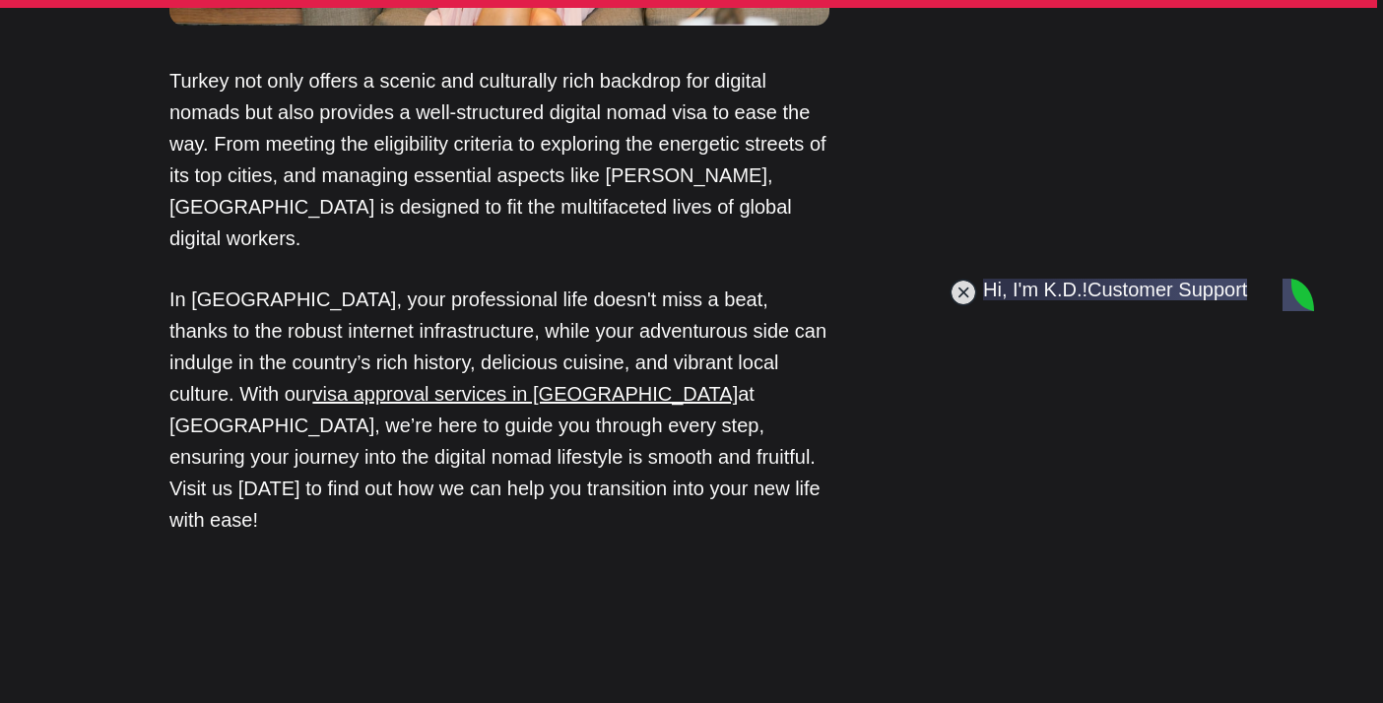
scroll to position [1556, 0]
type textarea "Out of curiosity why GBP?"
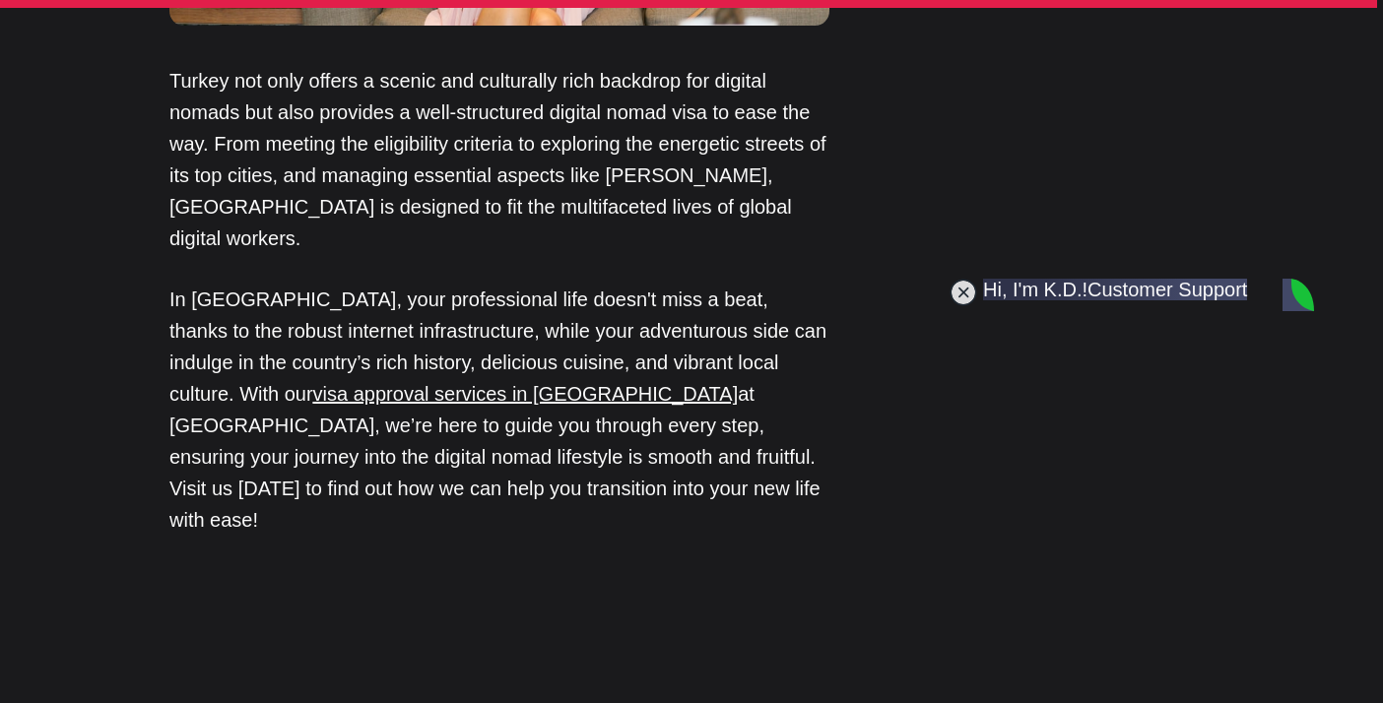
scroll to position [1623, 0]
drag, startPoint x: 1176, startPoint y: 625, endPoint x: 984, endPoint y: 625, distance: 192.1
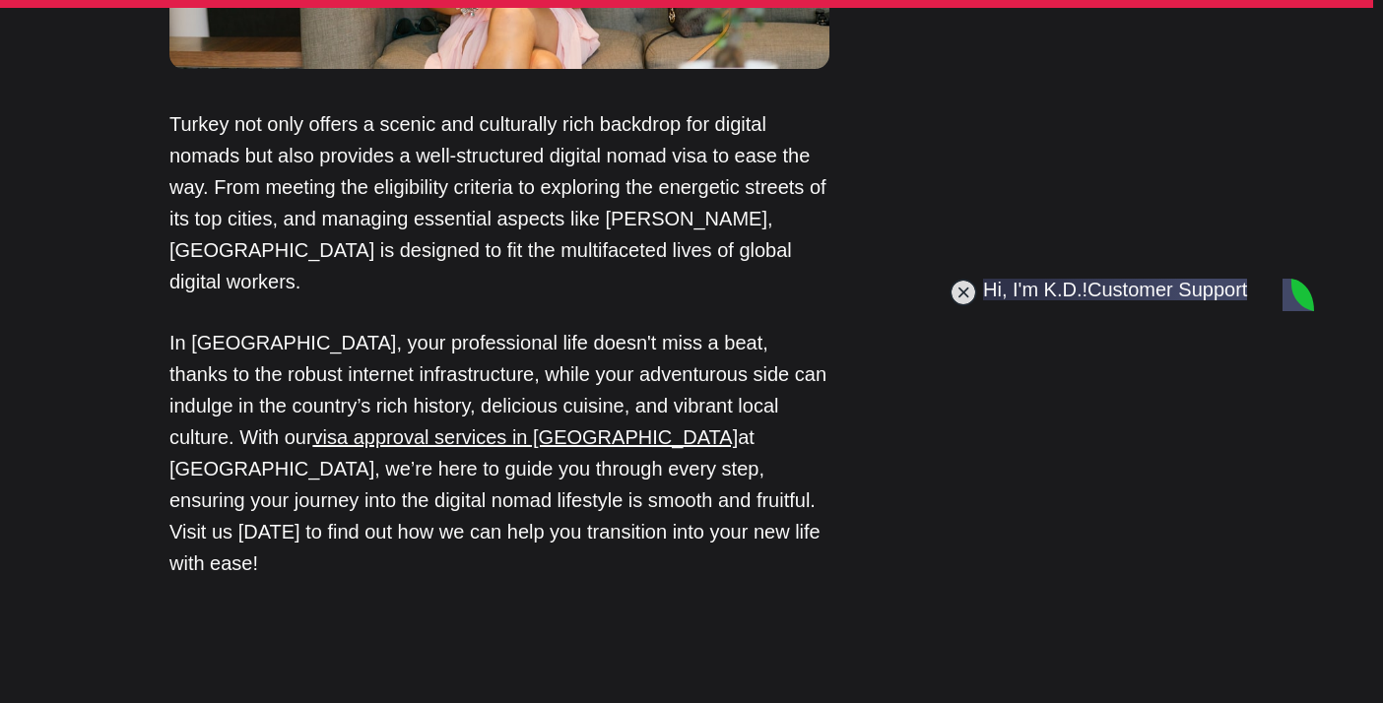
scroll to position [1712, 0]
type textarea "w"
type textarea "what are the fees?"
drag, startPoint x: 1141, startPoint y: 623, endPoint x: 984, endPoint y: 625, distance: 156.6
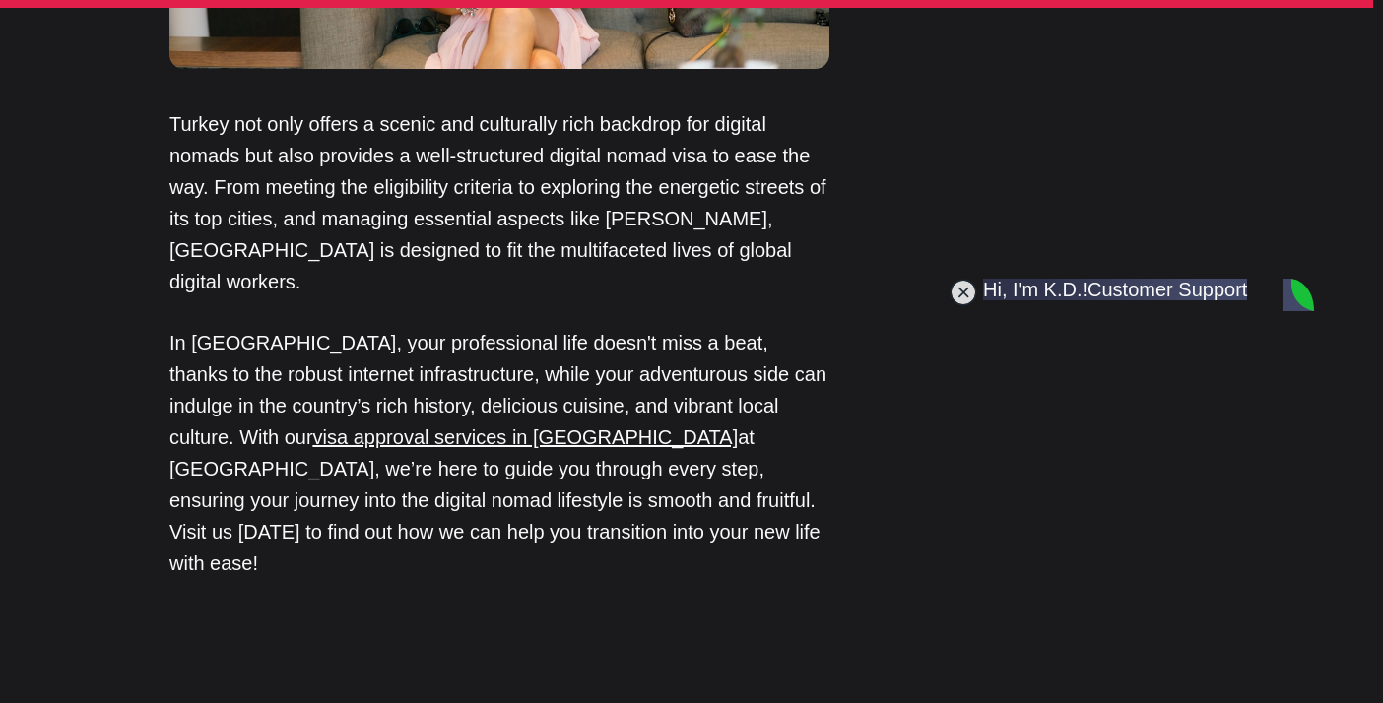
type textarea "what are the fees?"
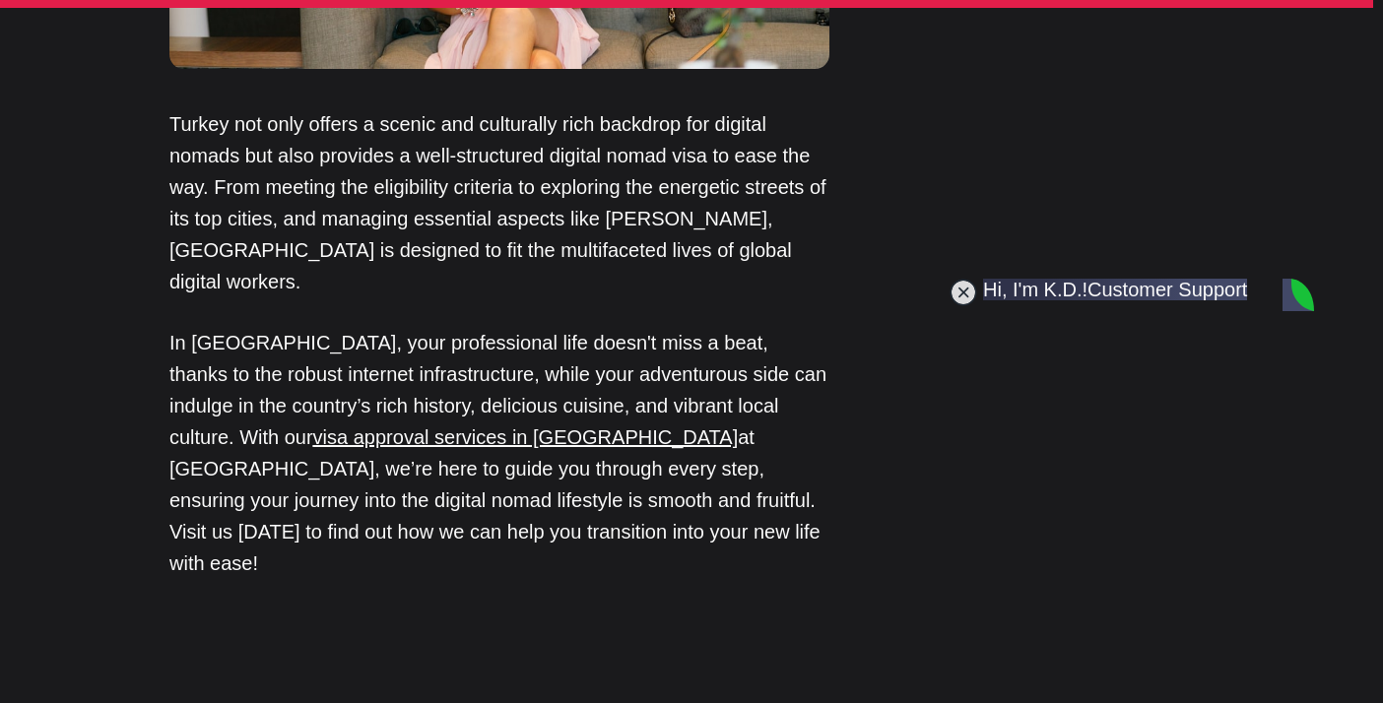
type textarea "just signed up"
drag, startPoint x: 1088, startPoint y: 629, endPoint x: 959, endPoint y: 628, distance: 129.1
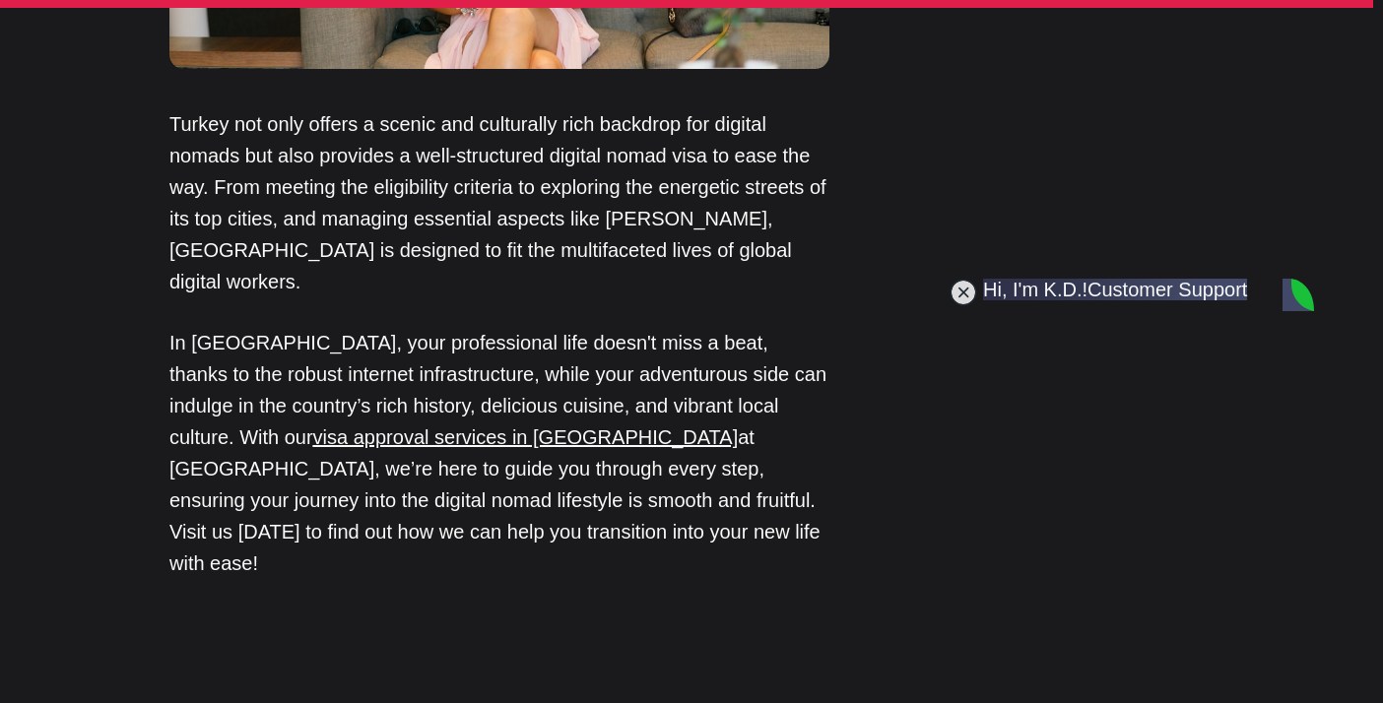
type textarea "just signed up"
type textarea "what's next?"
drag, startPoint x: 1106, startPoint y: 629, endPoint x: 992, endPoint y: 628, distance: 114.3
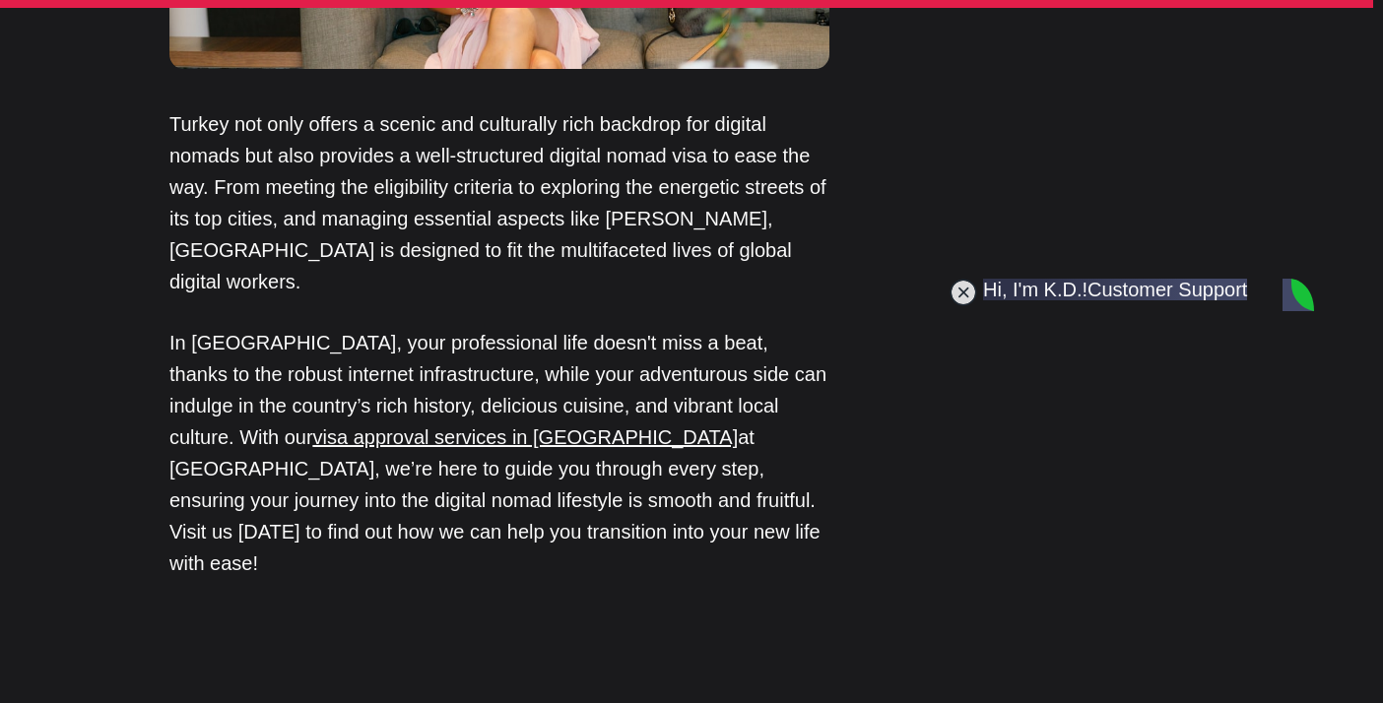
scroll to position [3238, 0]
type textarea "No, I applied for tourist last year but I was rejected"
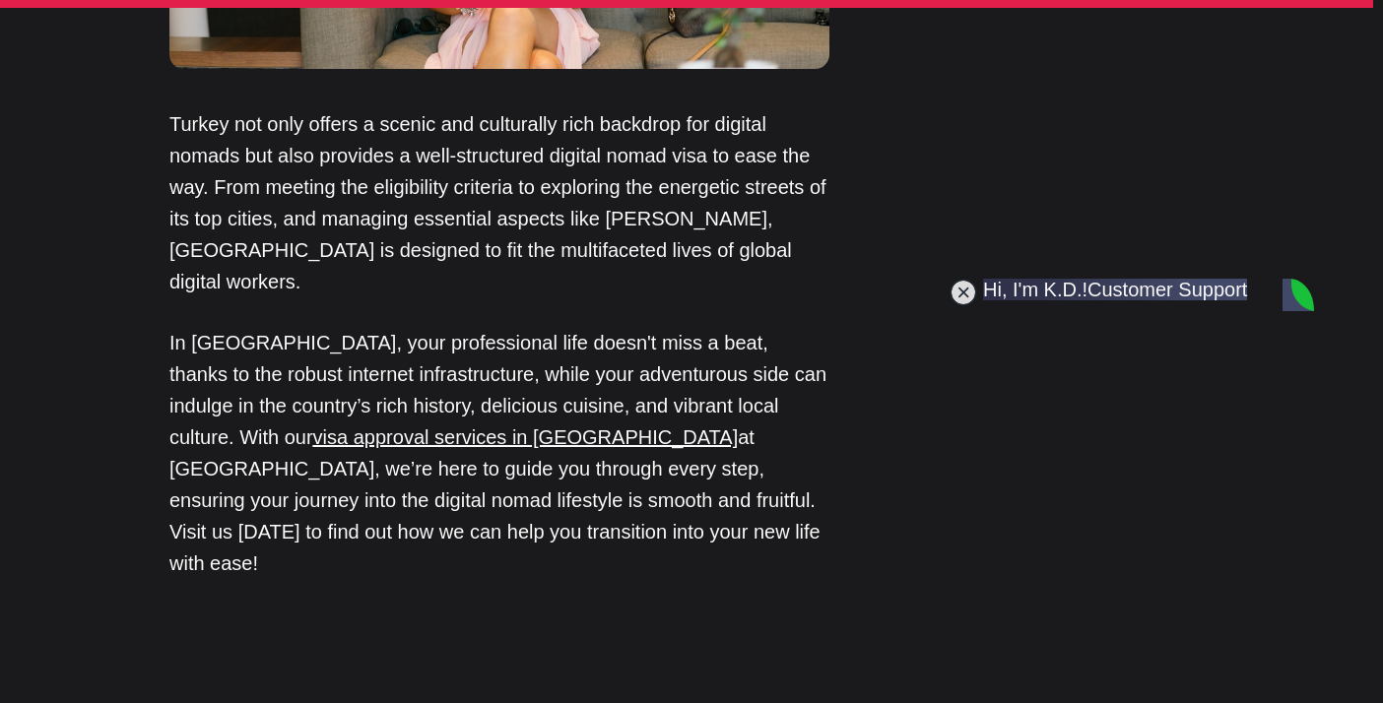
scroll to position [3336, 0]
type textarea "a"
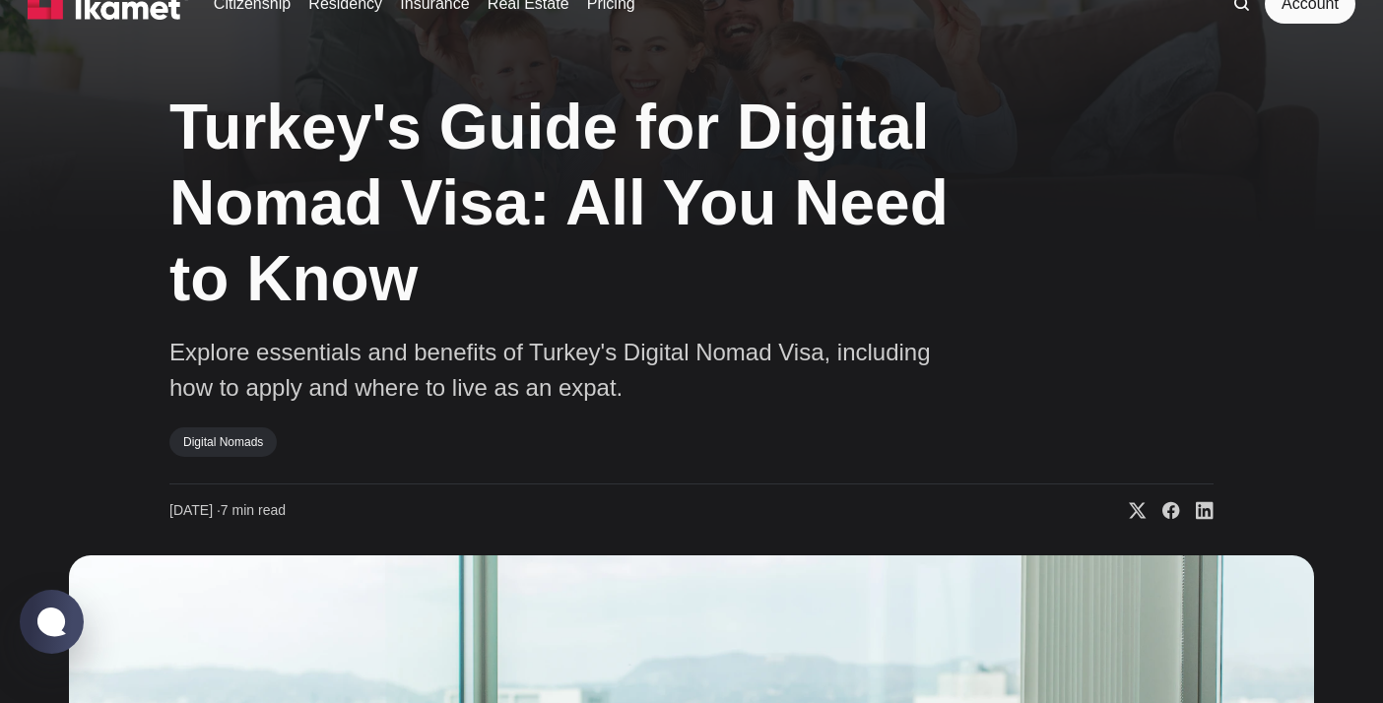
scroll to position [0, 0]
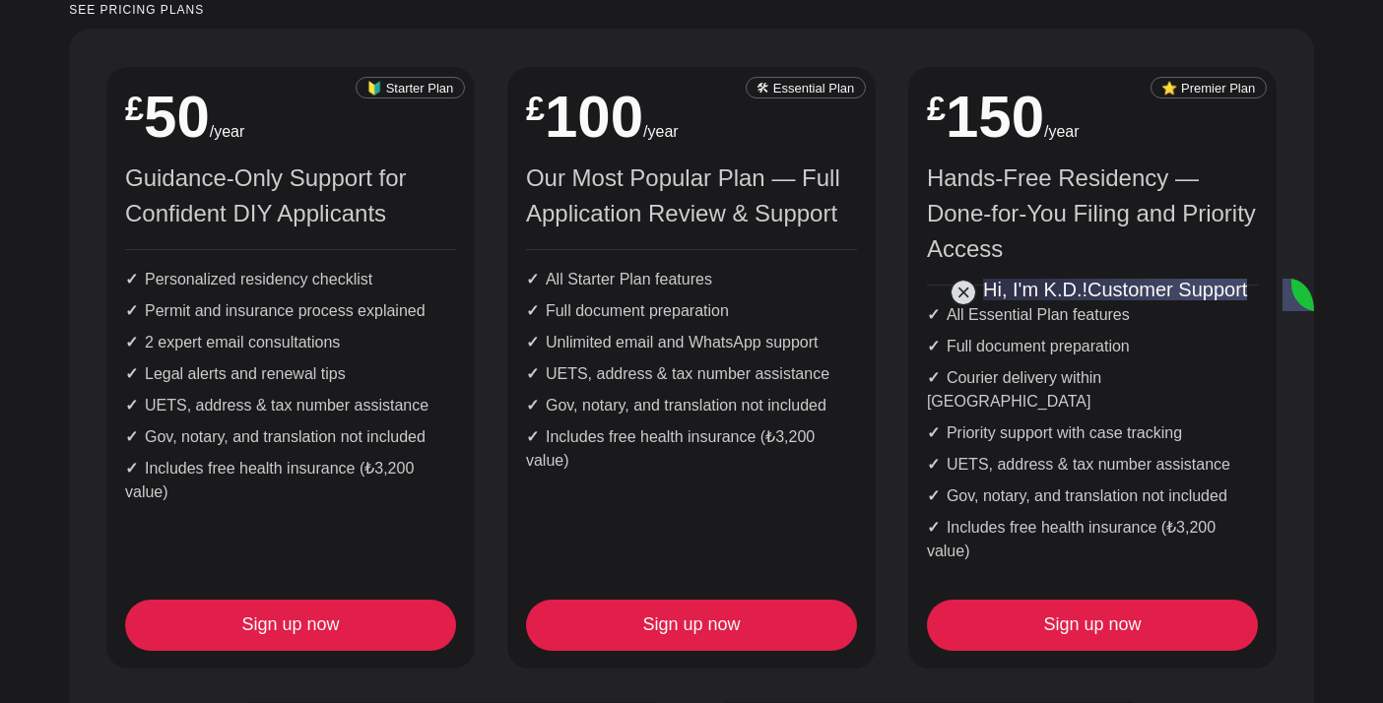
scroll to position [2068, 0]
type textarea "understood."
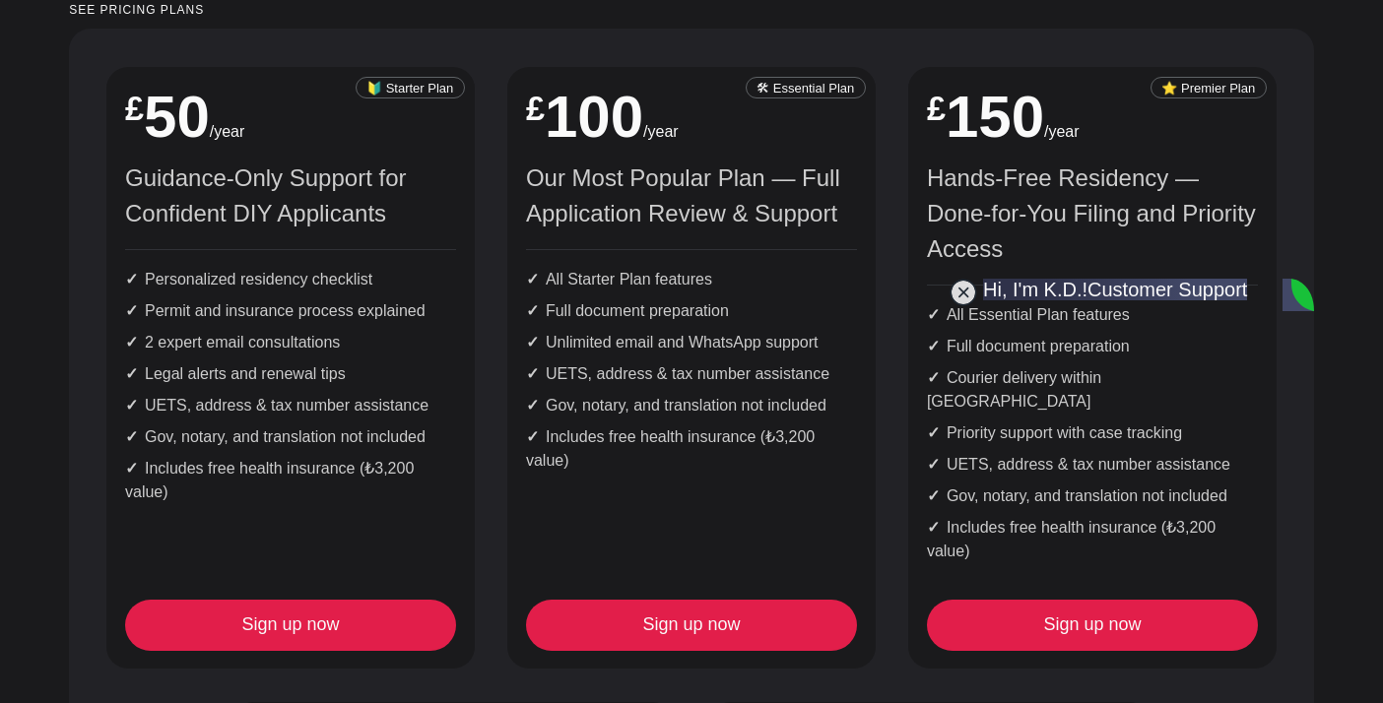
drag, startPoint x: 1110, startPoint y: 628, endPoint x: 955, endPoint y: 629, distance: 155.7
type textarea "understood."
type textarea "what do you need from me?"
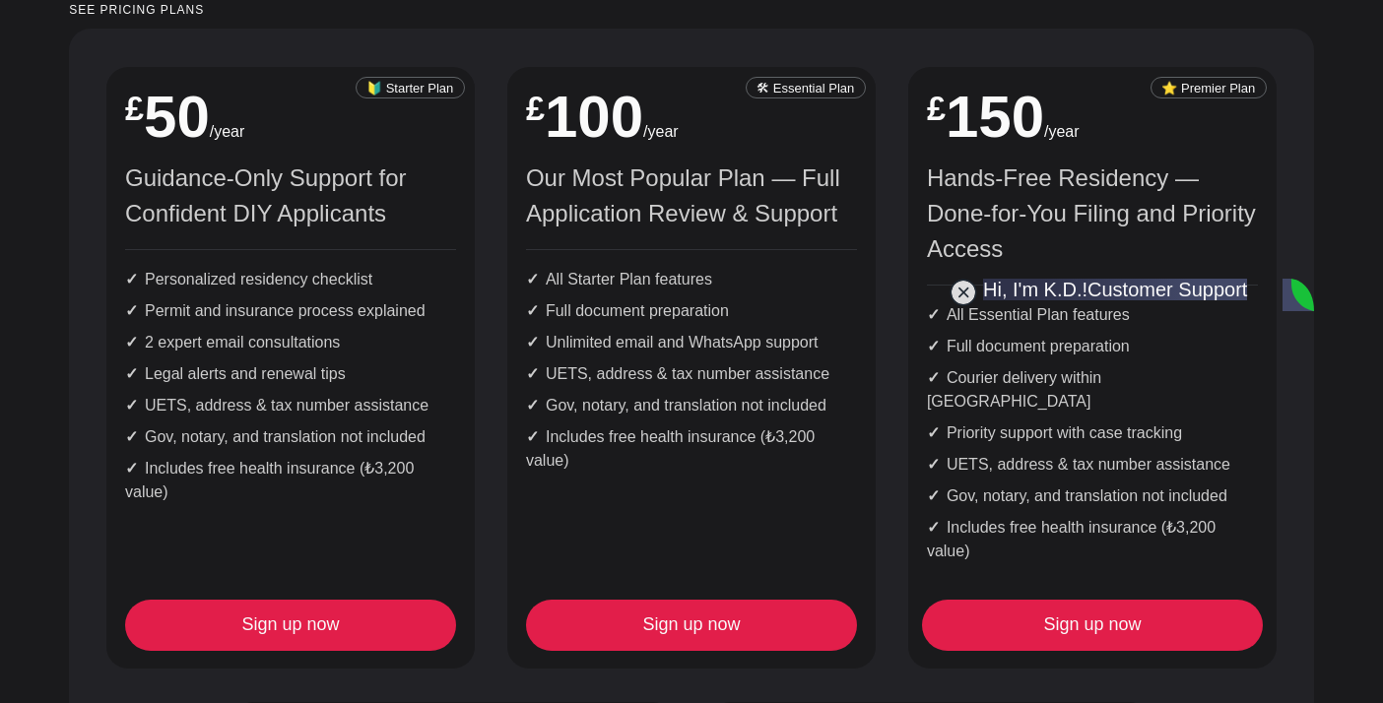
drag, startPoint x: 1196, startPoint y: 624, endPoint x: 972, endPoint y: 621, distance: 223.6
type textarea "what do you need from me?"
type textarea "to start"
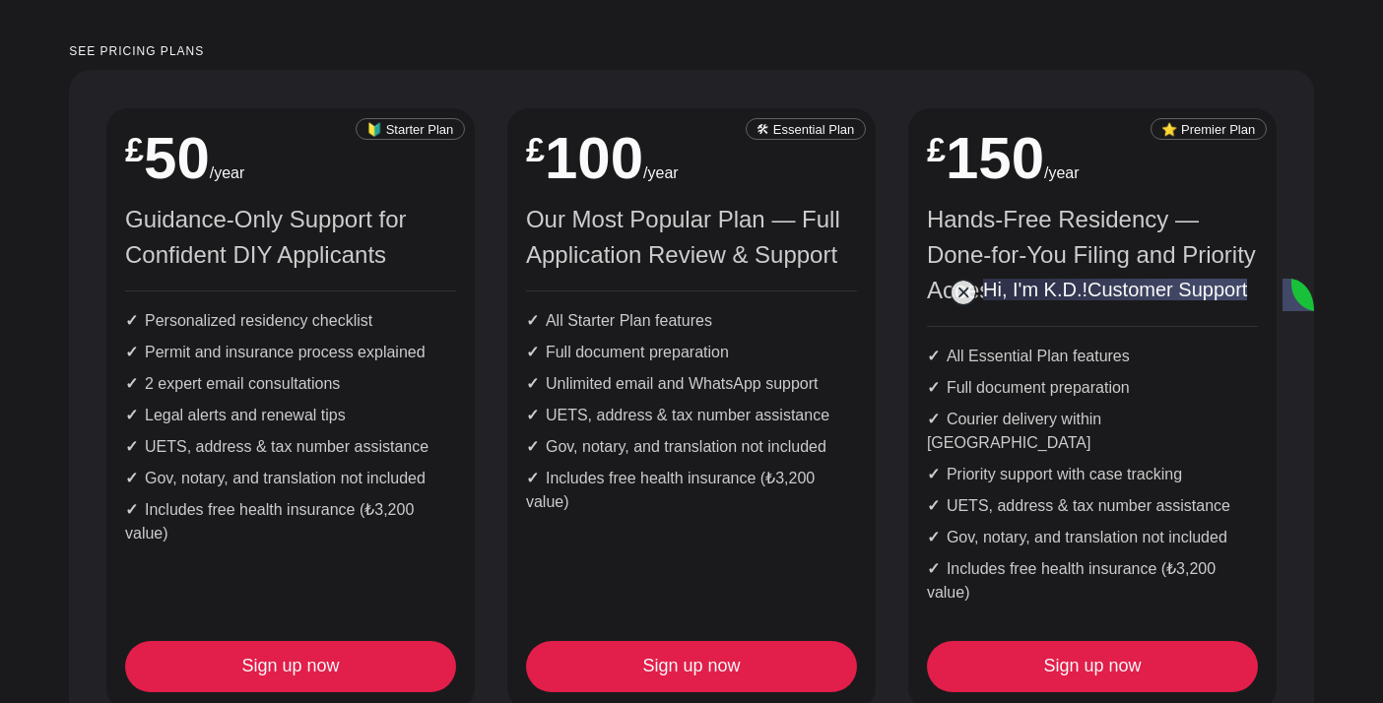
scroll to position [2496, 0]
type textarea "Essential plan"
drag, startPoint x: 1110, startPoint y: 627, endPoint x: 995, endPoint y: 624, distance: 115.3
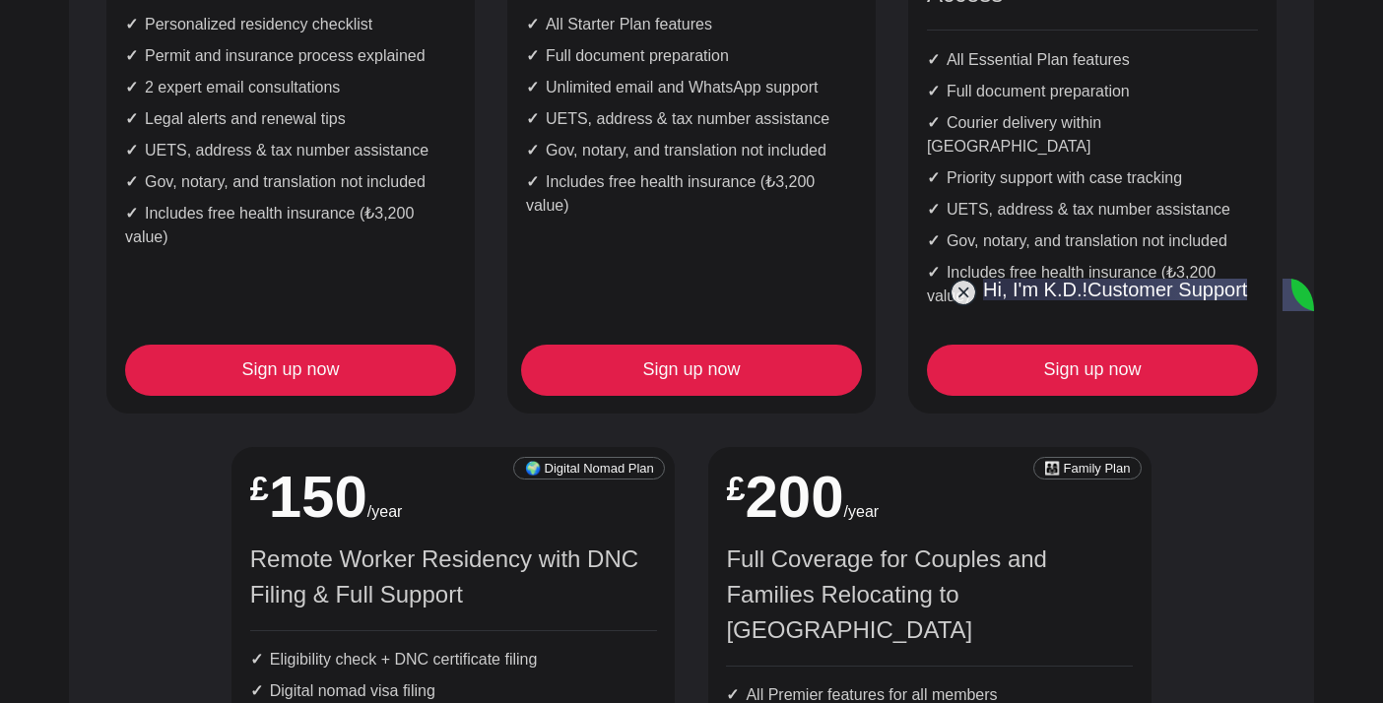
scroll to position [652, 0]
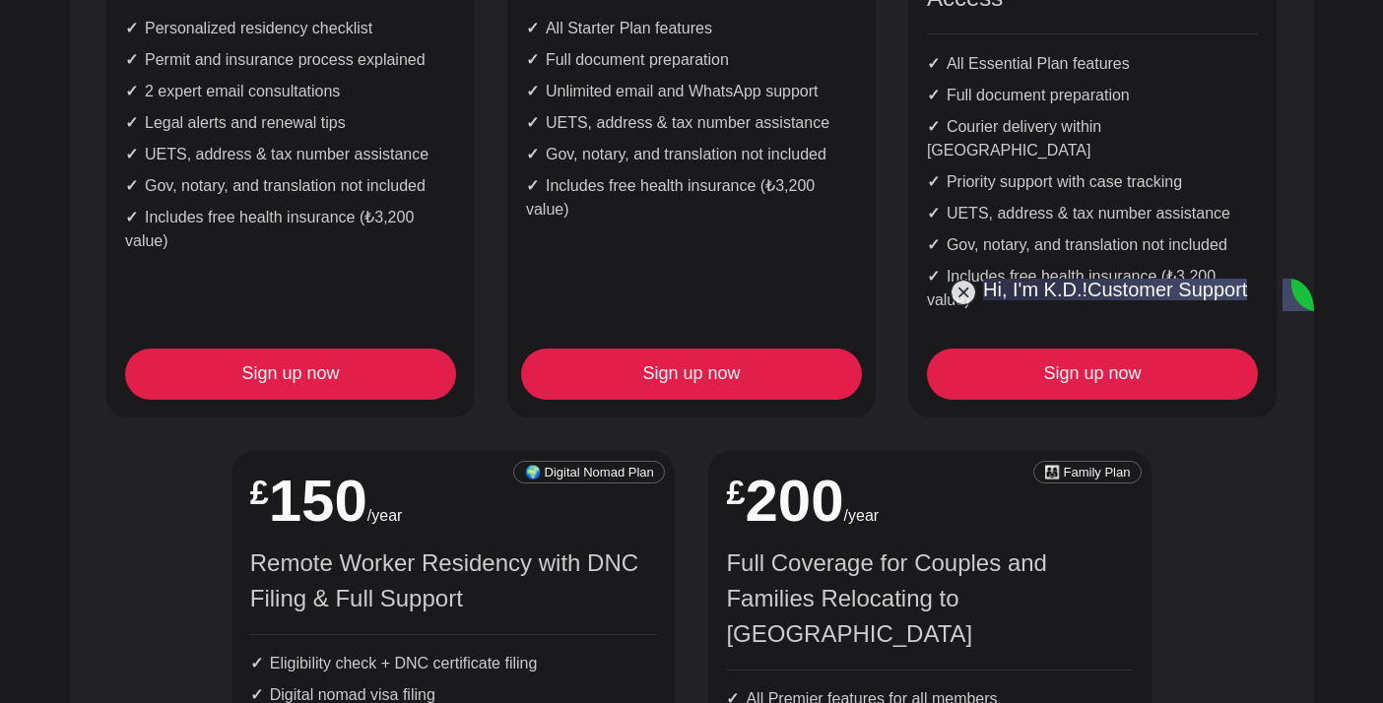
click at [703, 361] on link "Sign up now" at bounding box center [691, 374] width 331 height 51
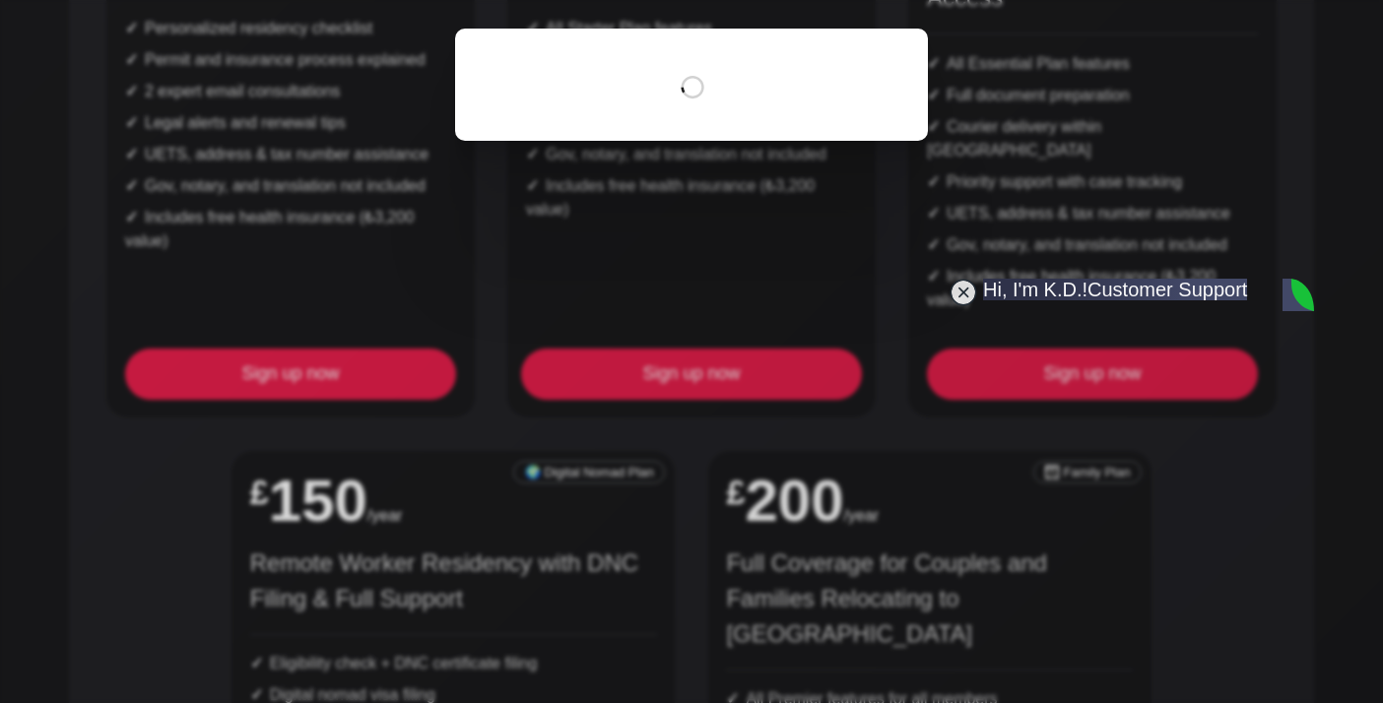
scroll to position [0, 0]
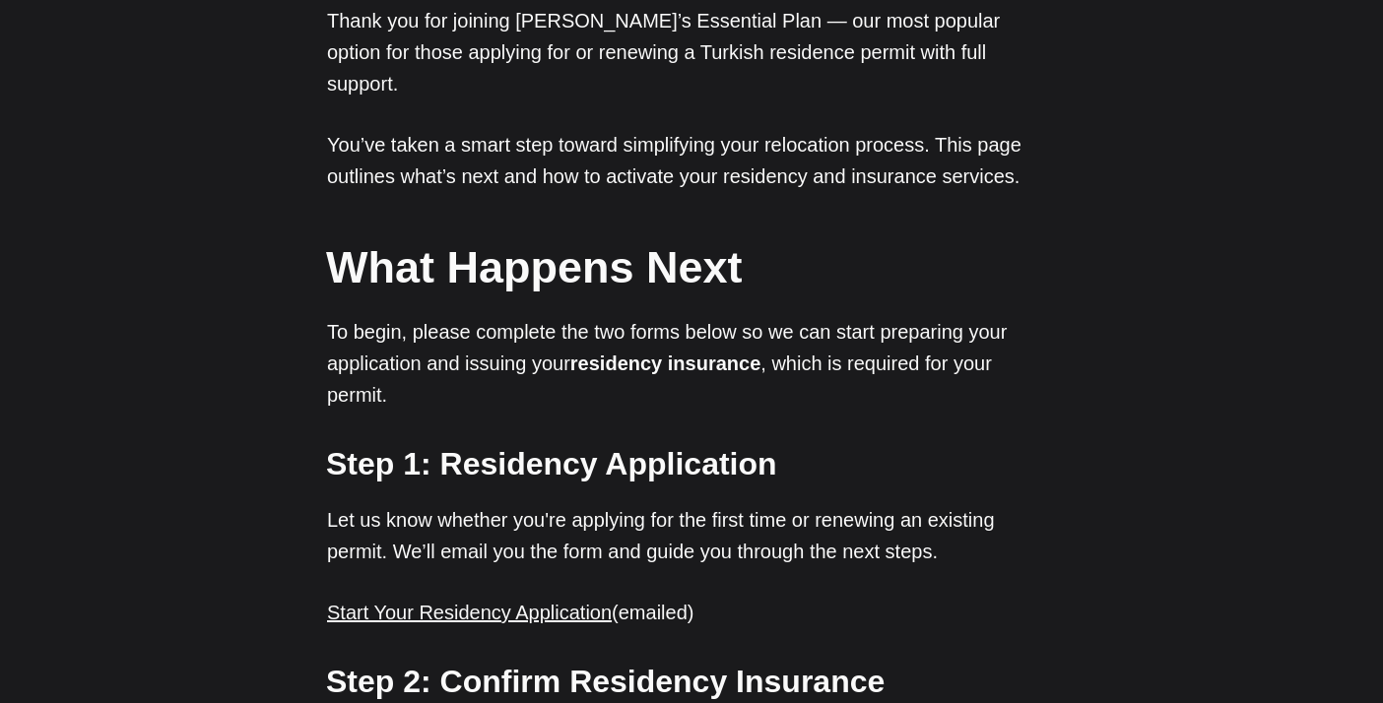
scroll to position [382, 0]
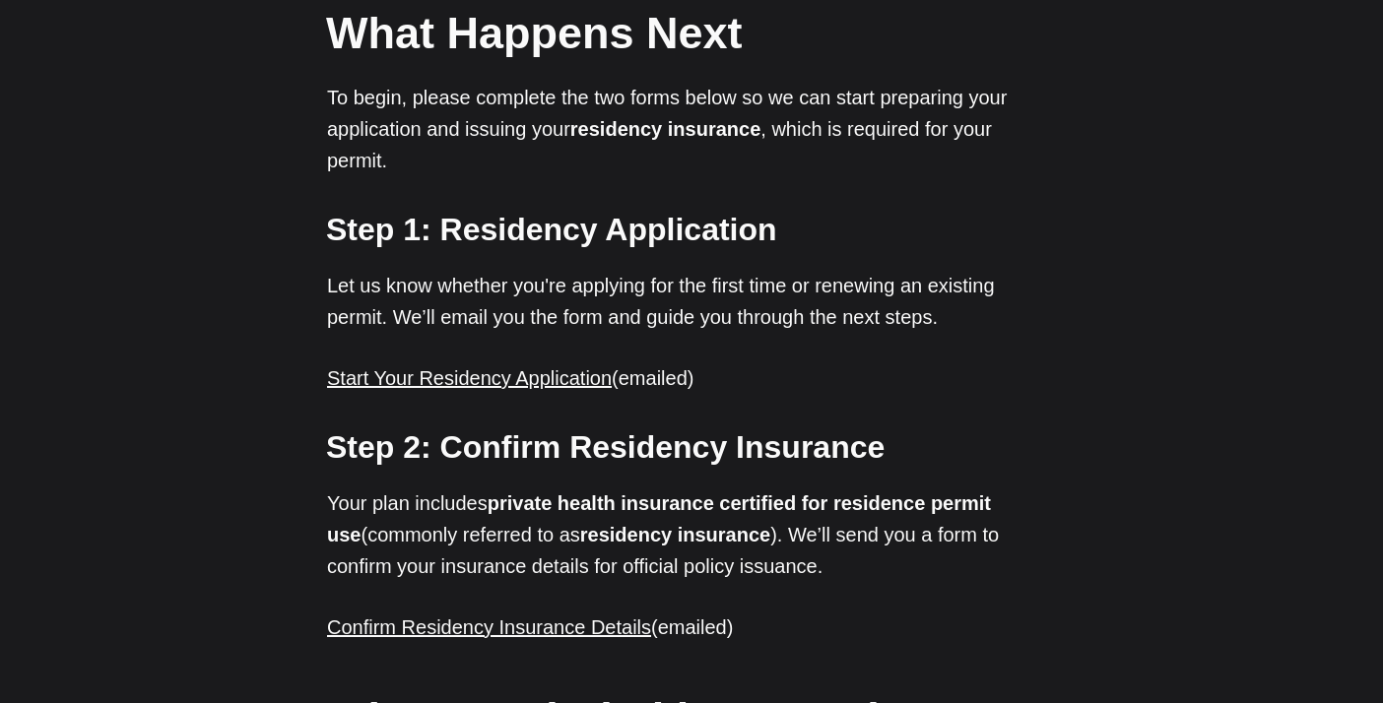
scroll to position [590, 0]
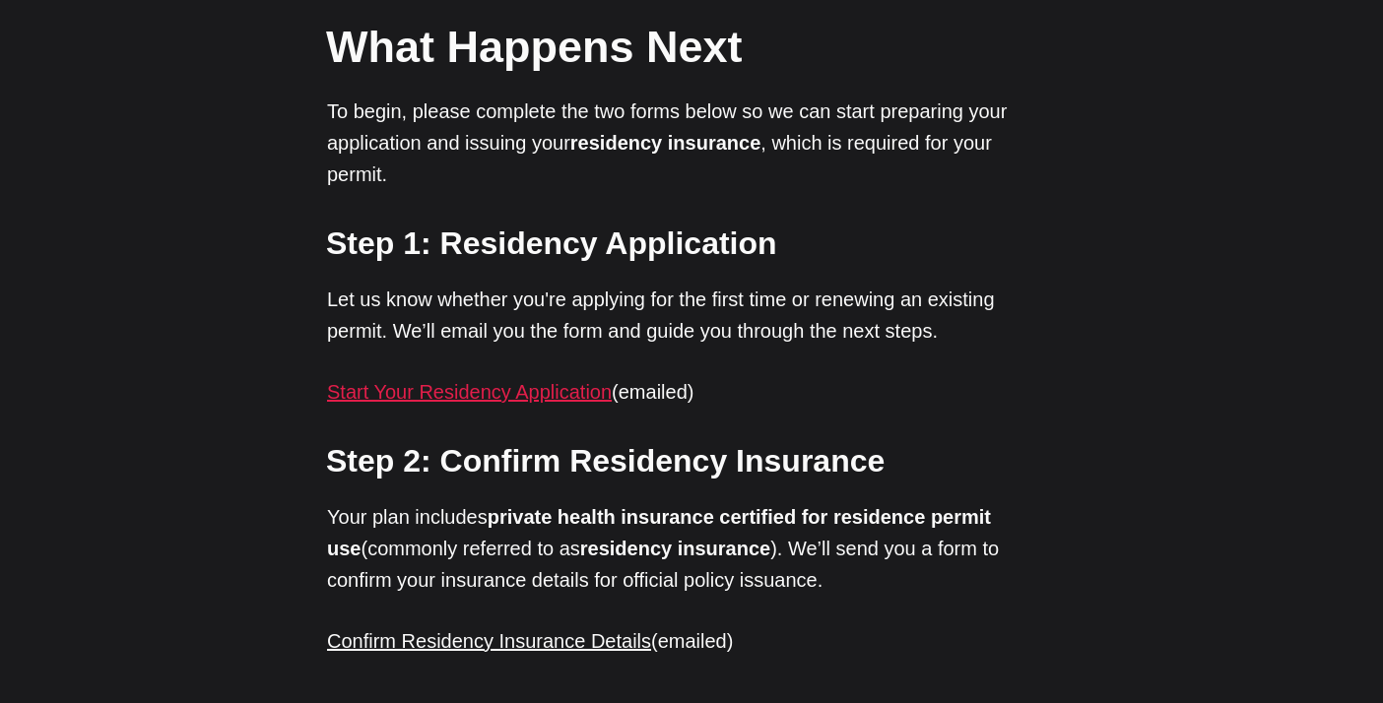
click at [512, 381] on link "Start Your Residency Application" at bounding box center [469, 392] width 285 height 22
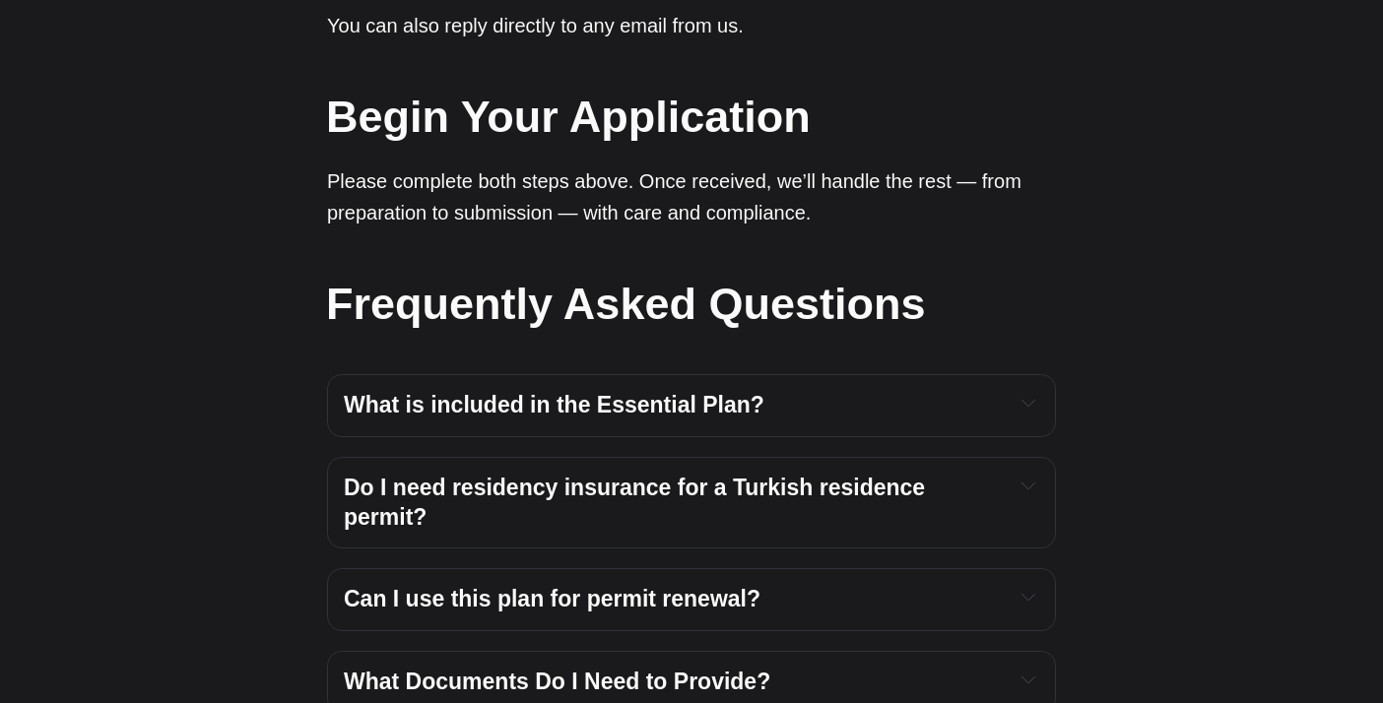
scroll to position [1994, 0]
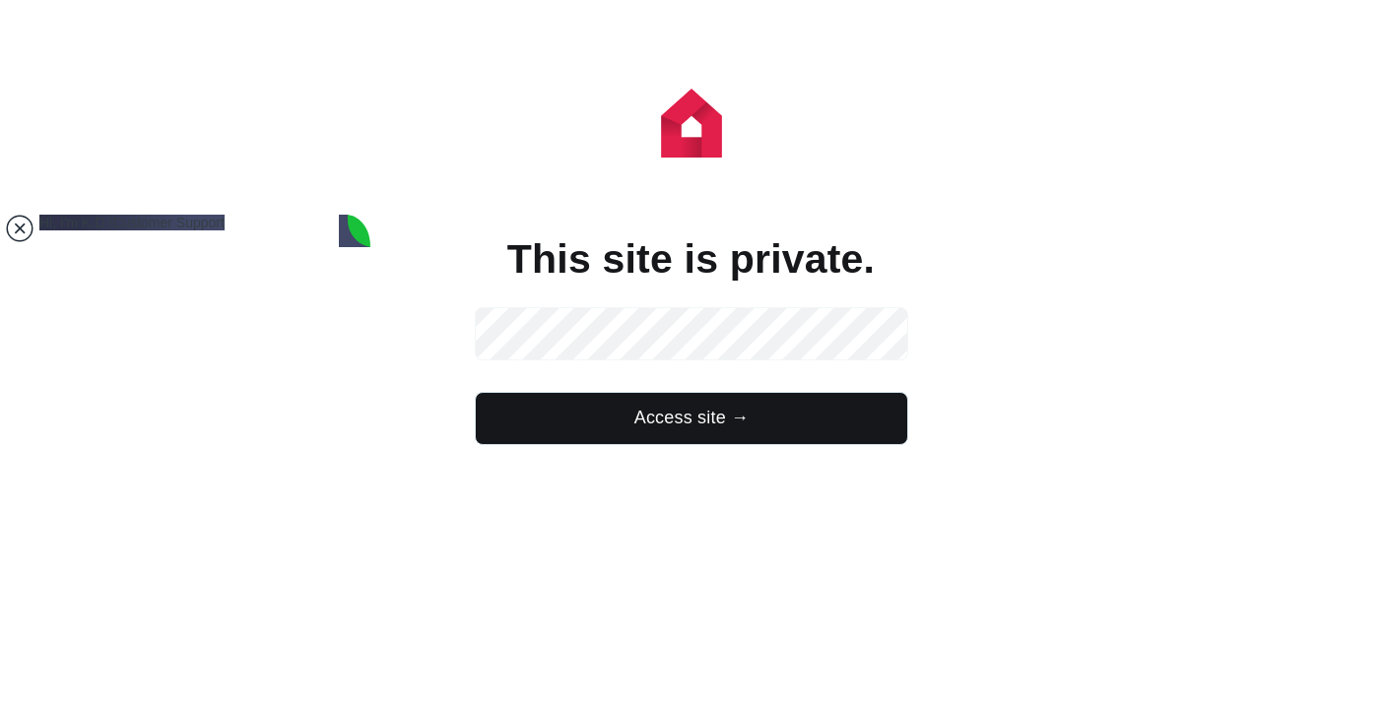
click at [16, 227] on jdiv at bounding box center [20, 229] width 28 height 28
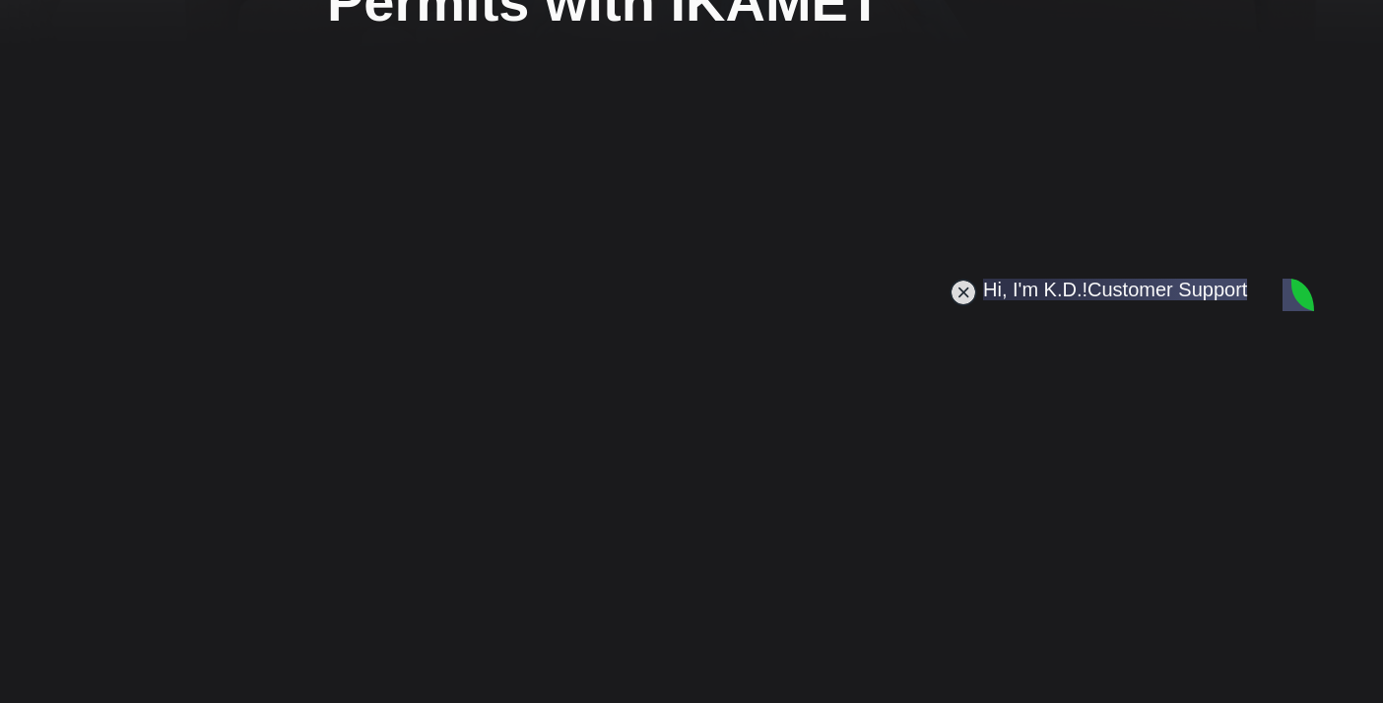
scroll to position [3316, 0]
click at [960, 293] on jdiv at bounding box center [964, 293] width 28 height 28
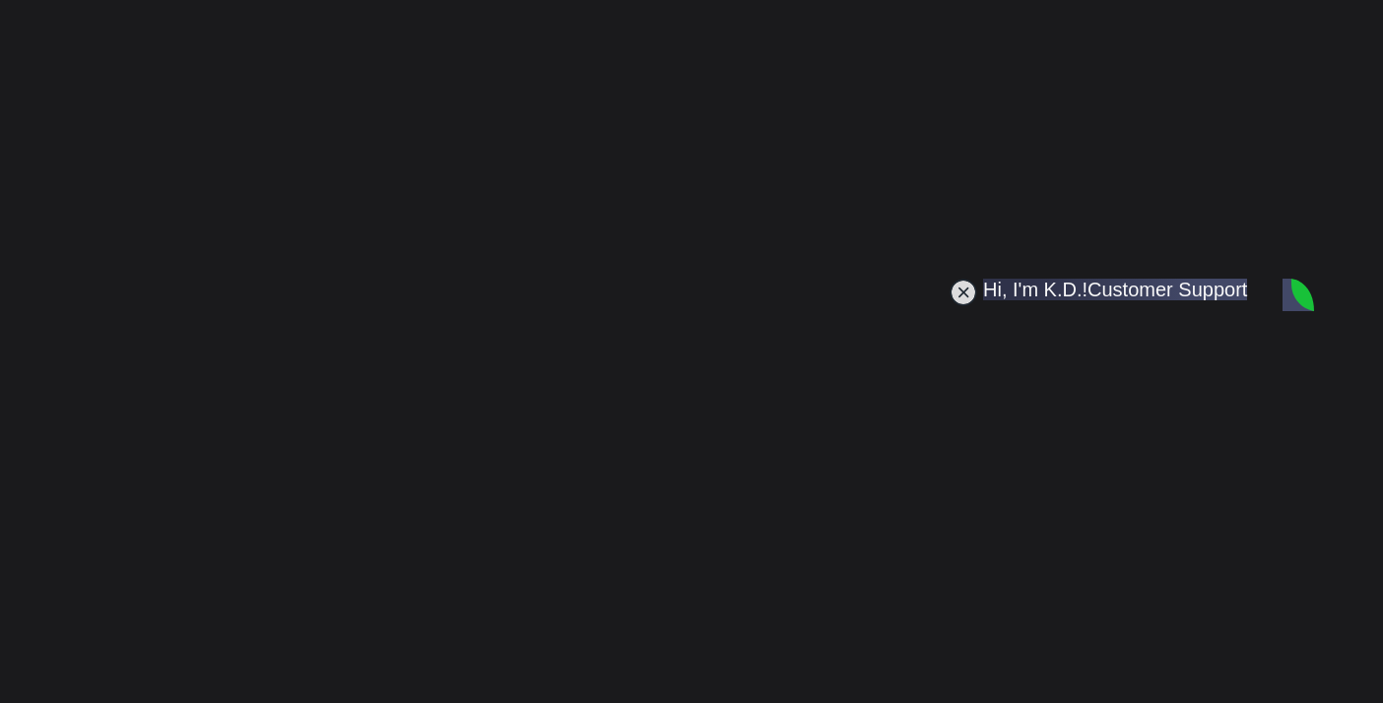
scroll to position [3631, 0]
type textarea "M"
click at [1229, 218] on div at bounding box center [691, 370] width 1383 height 740
click at [959, 294] on jdiv at bounding box center [964, 293] width 28 height 28
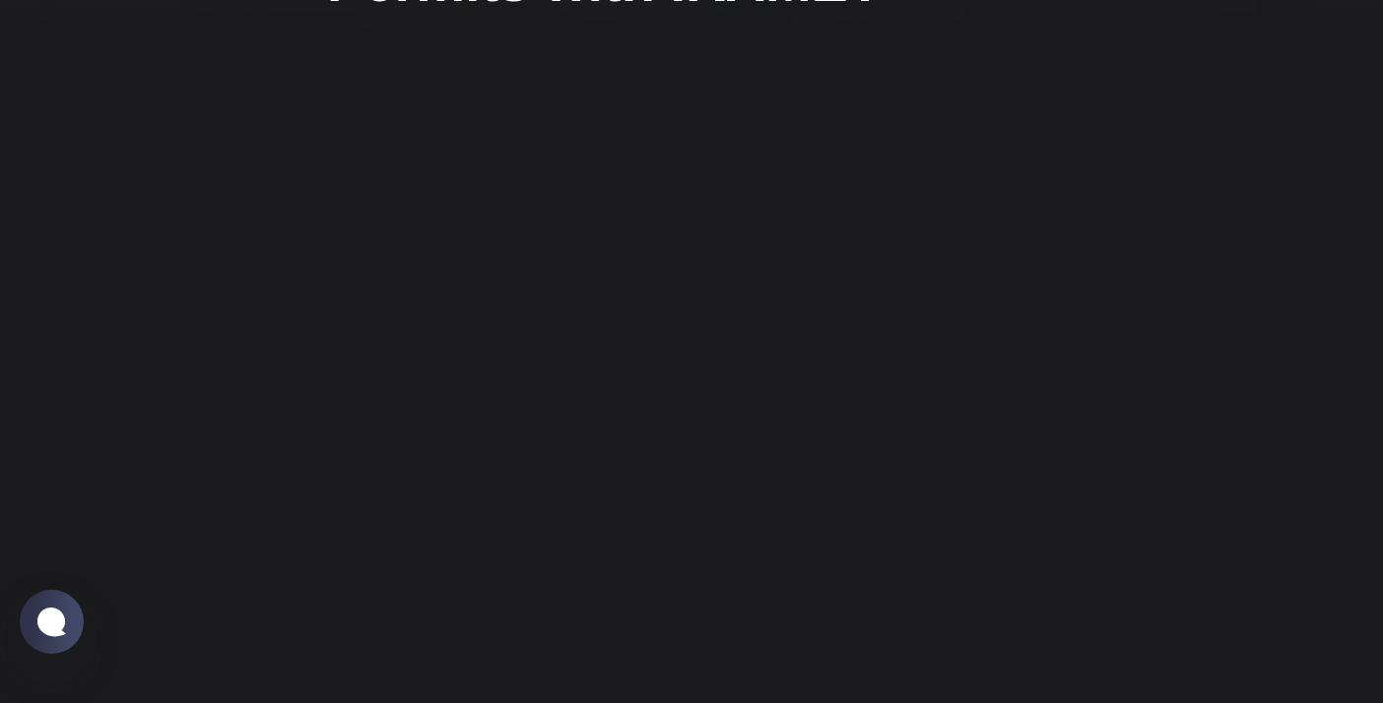
scroll to position [254, 0]
click at [1228, 246] on div at bounding box center [691, 436] width 1383 height 712
click at [1202, 150] on div at bounding box center [691, 347] width 1383 height 694
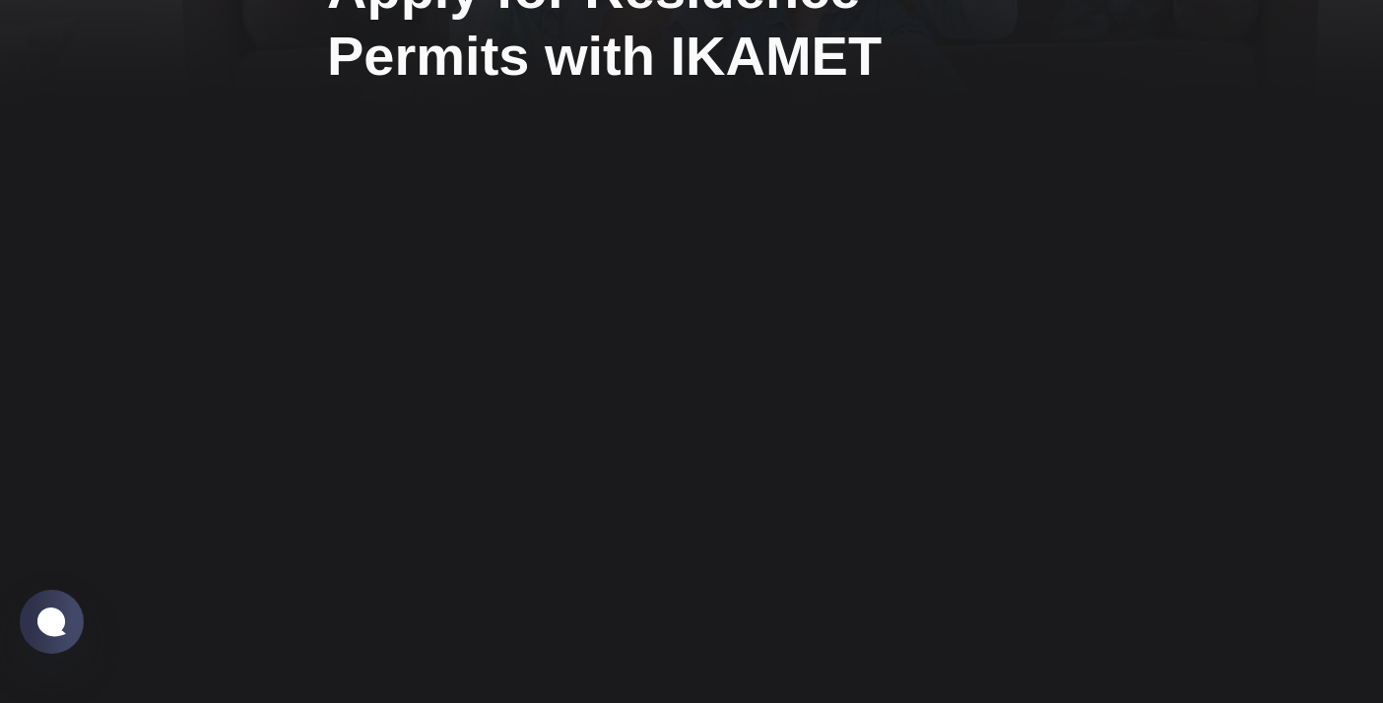
scroll to position [0, 0]
